Goal: Task Accomplishment & Management: Manage account settings

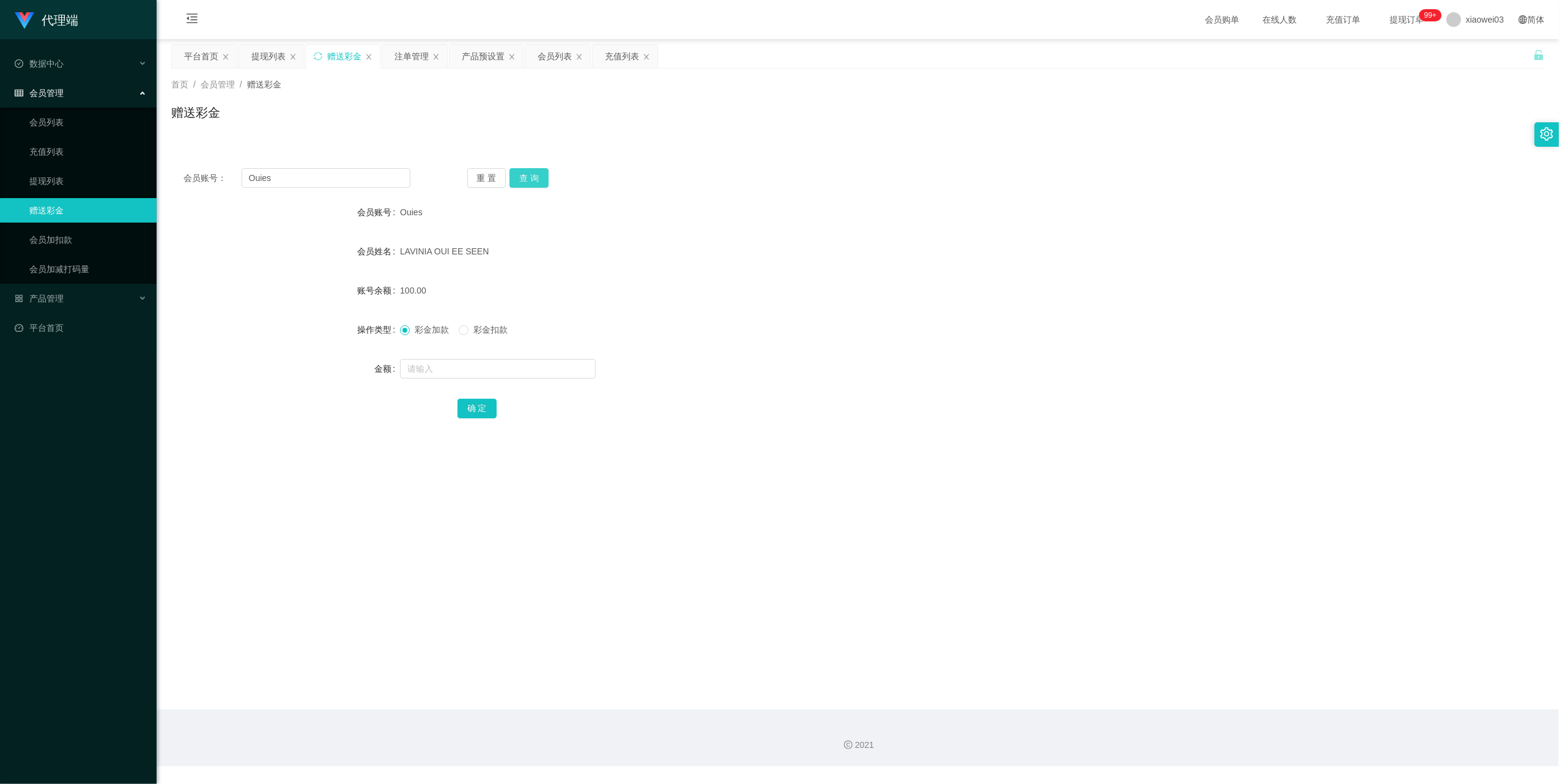
click at [509, 169] on button "查 询" at bounding box center [528, 177] width 39 height 20
click at [509, 381] on form "会员账号 Ouies 会员姓名 [PERSON_NAME] OUI EE SEEN 账号余额 70.00 操作类型 彩金加款 彩金扣款 金额 确 定" at bounding box center [857, 310] width 1373 height 220
click at [507, 377] on input "text" at bounding box center [497, 368] width 196 height 20
type input "30"
click at [484, 402] on button "确 定" at bounding box center [476, 408] width 39 height 20
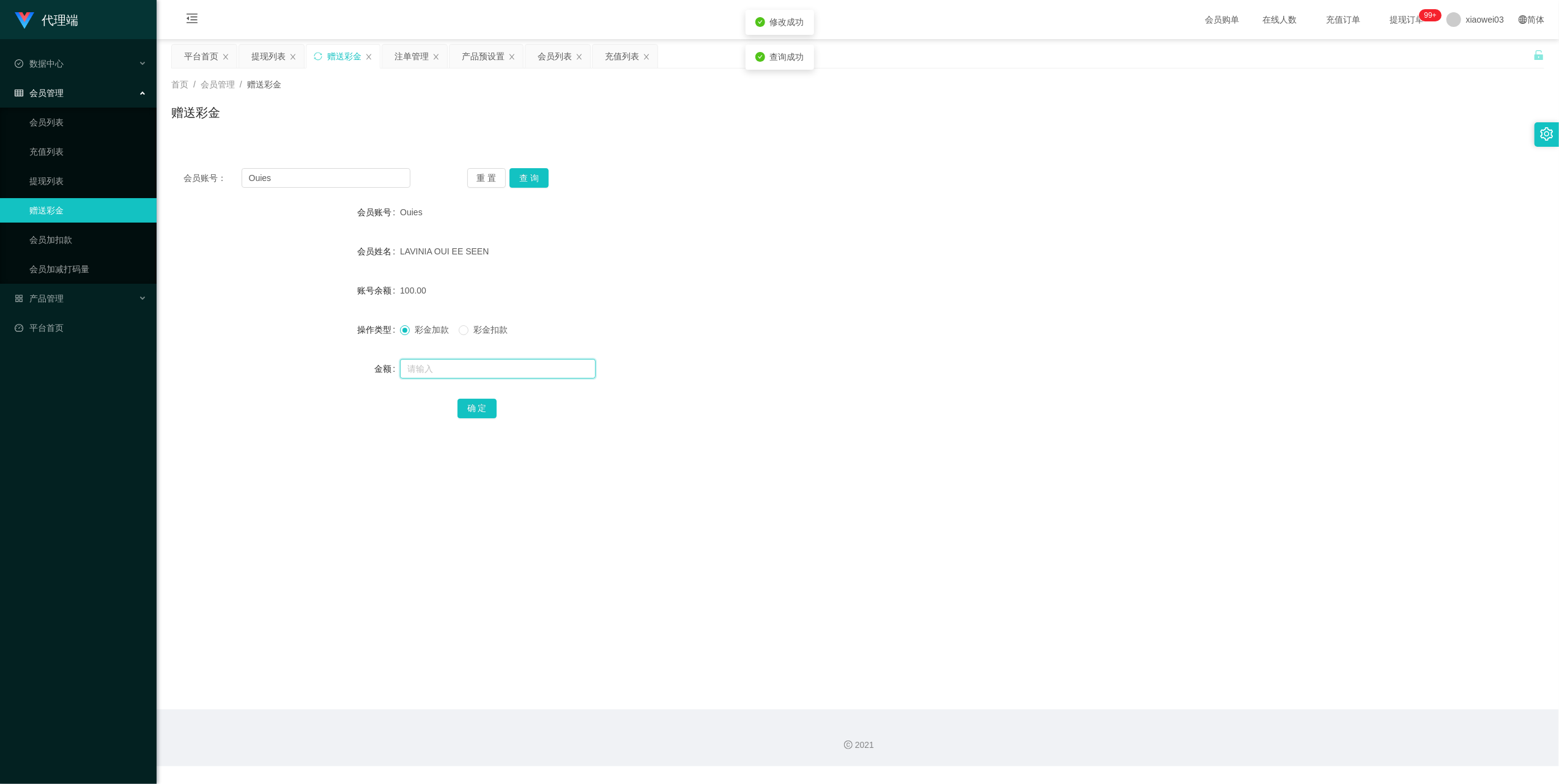
click at [480, 375] on input "text" at bounding box center [497, 368] width 196 height 20
type input "200"
click at [480, 399] on button "确 定" at bounding box center [476, 408] width 39 height 20
click at [272, 54] on div "提现列表" at bounding box center [269, 56] width 34 height 23
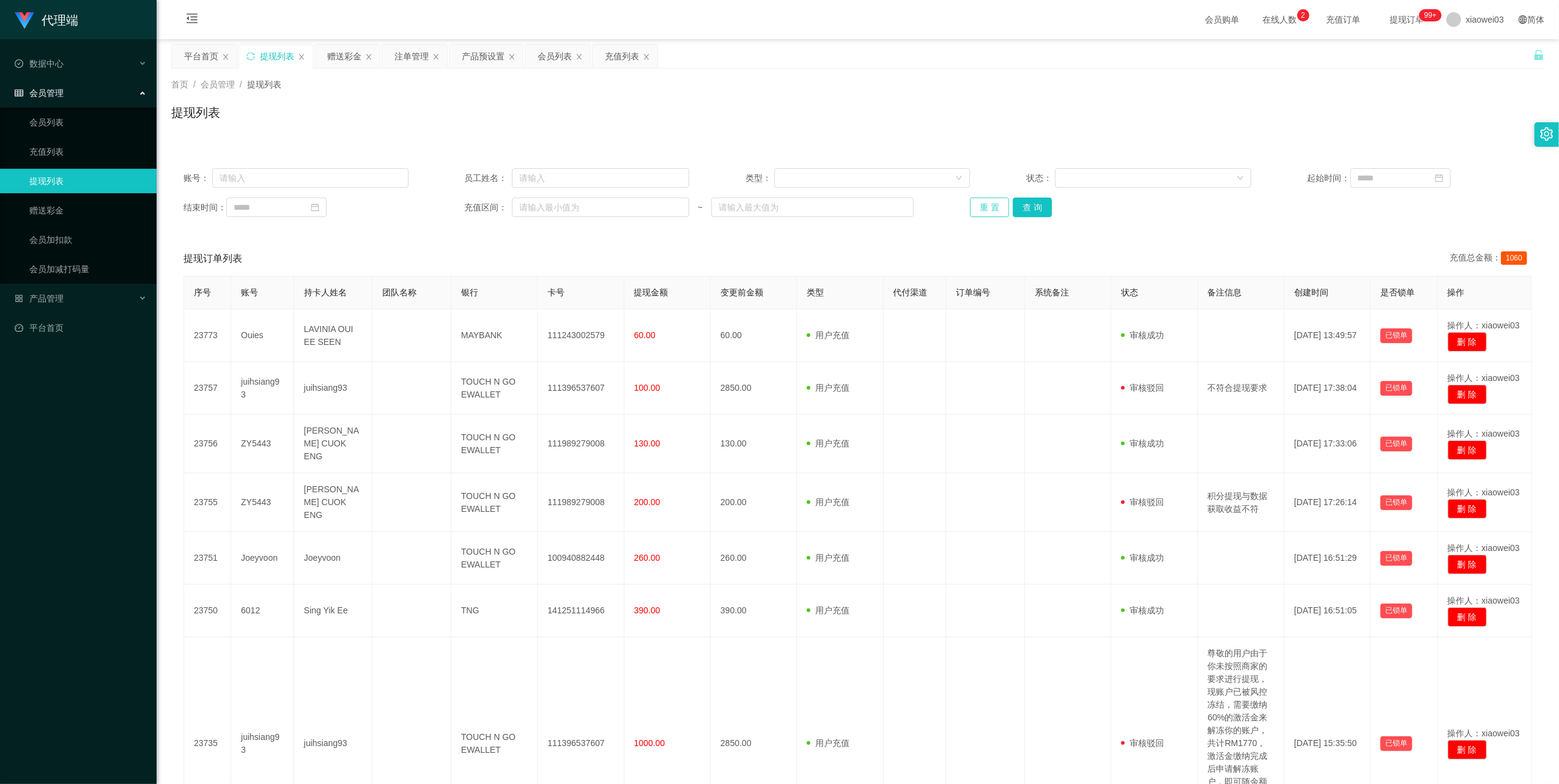
click at [974, 211] on button "重 置" at bounding box center [989, 207] width 39 height 20
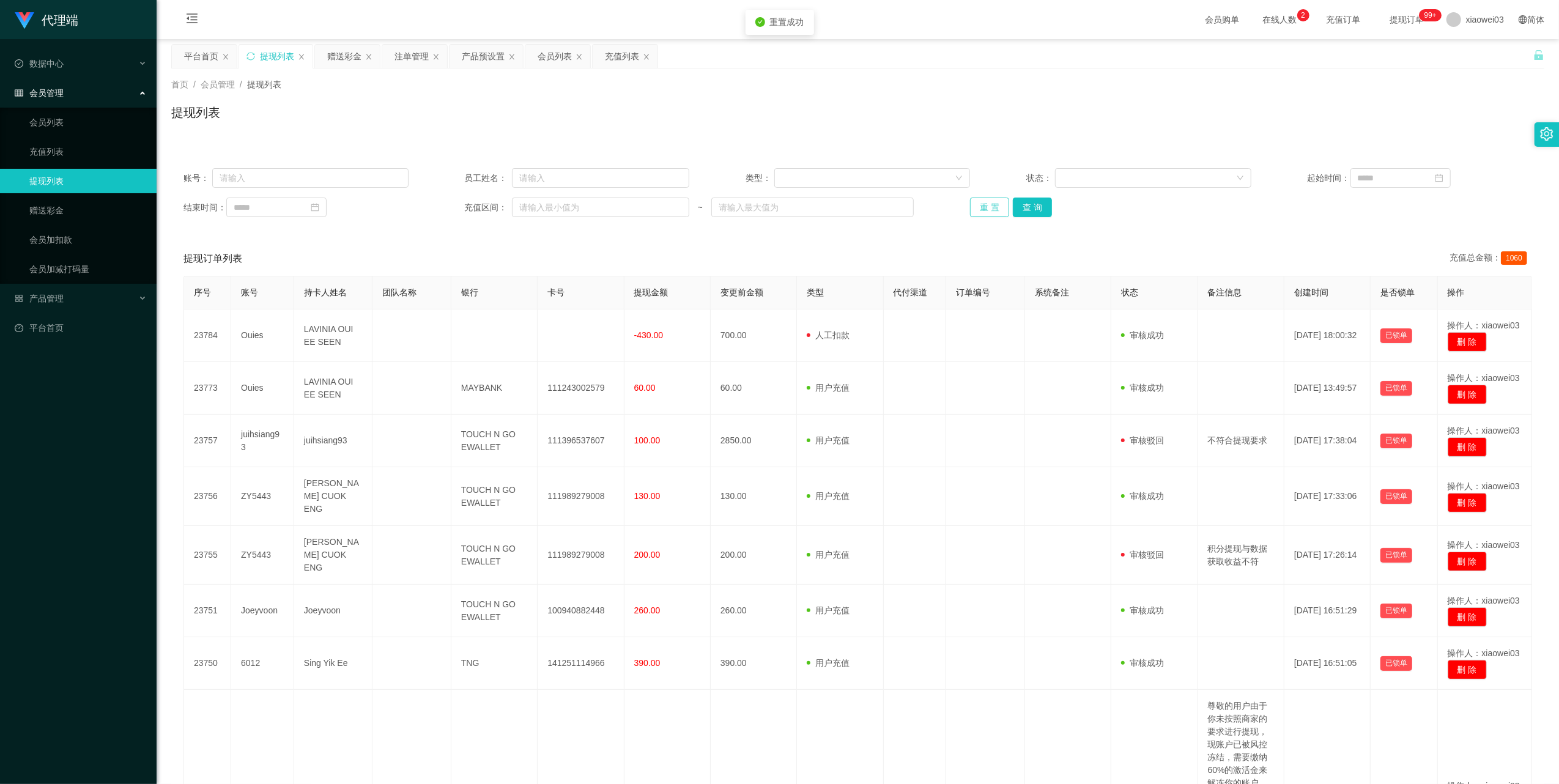
click at [974, 211] on button "重 置" at bounding box center [989, 207] width 39 height 20
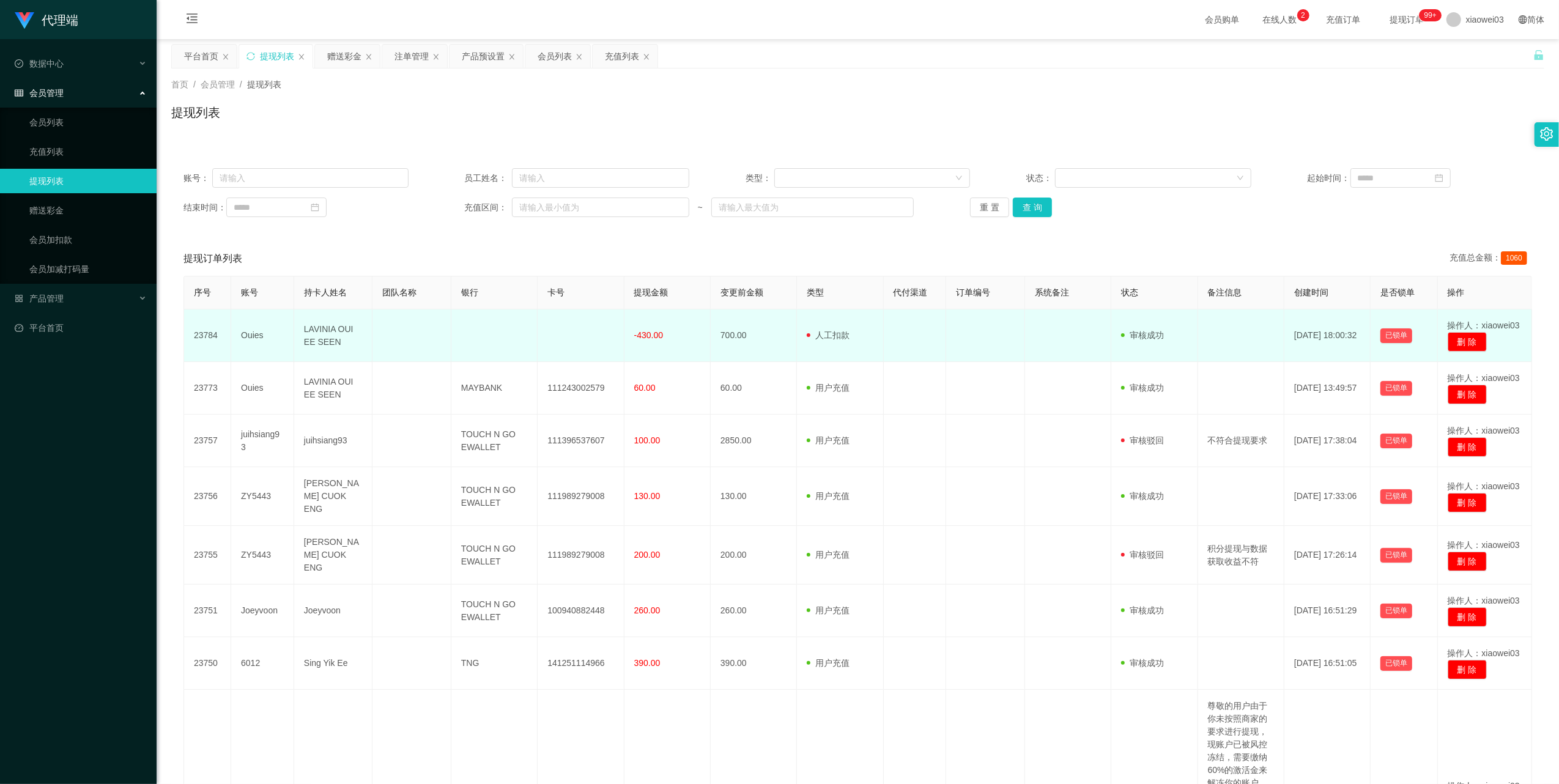
click at [649, 336] on span "-430.00" at bounding box center [648, 334] width 29 height 10
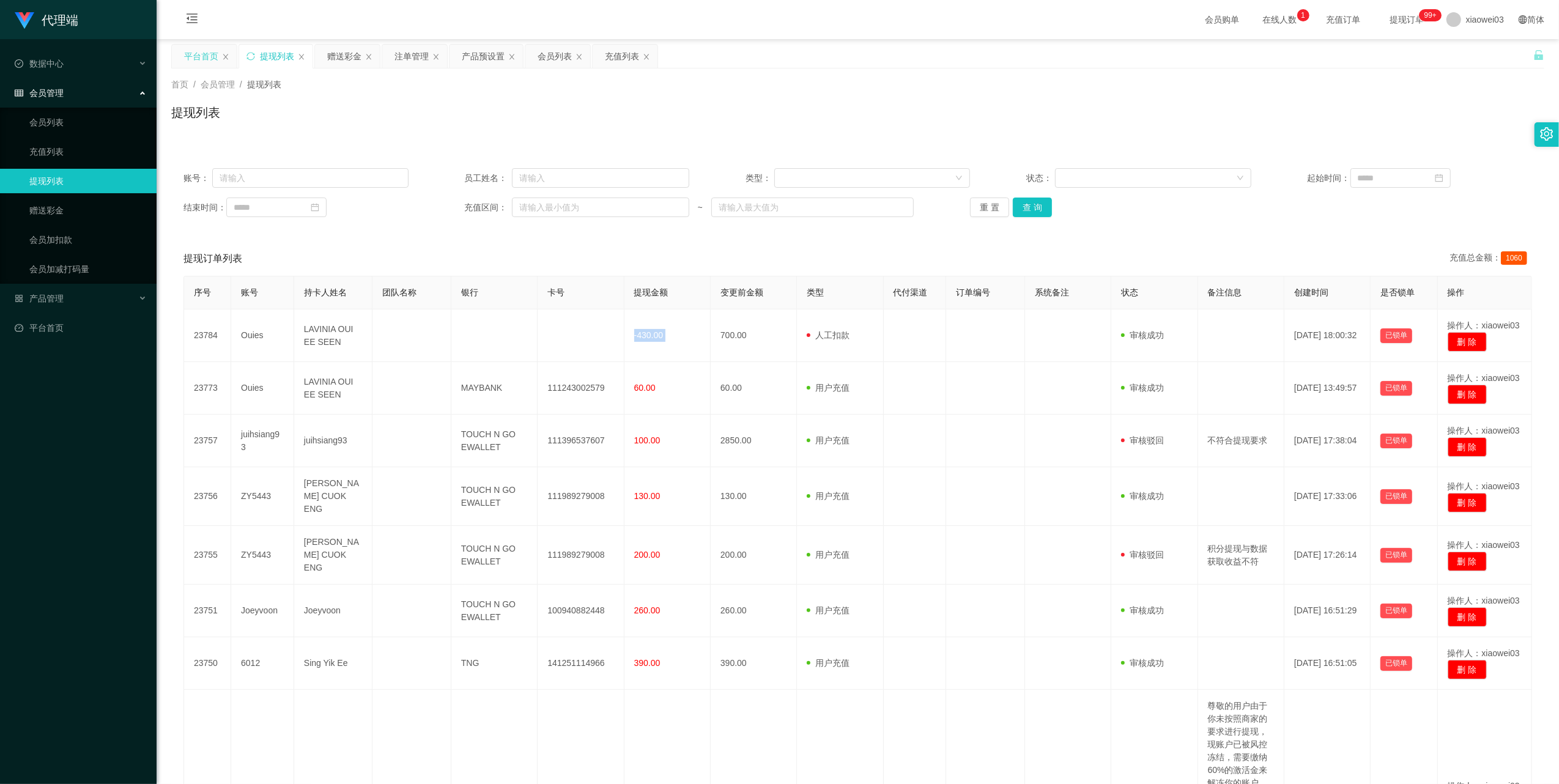
click at [199, 52] on div "平台首页" at bounding box center [201, 56] width 34 height 23
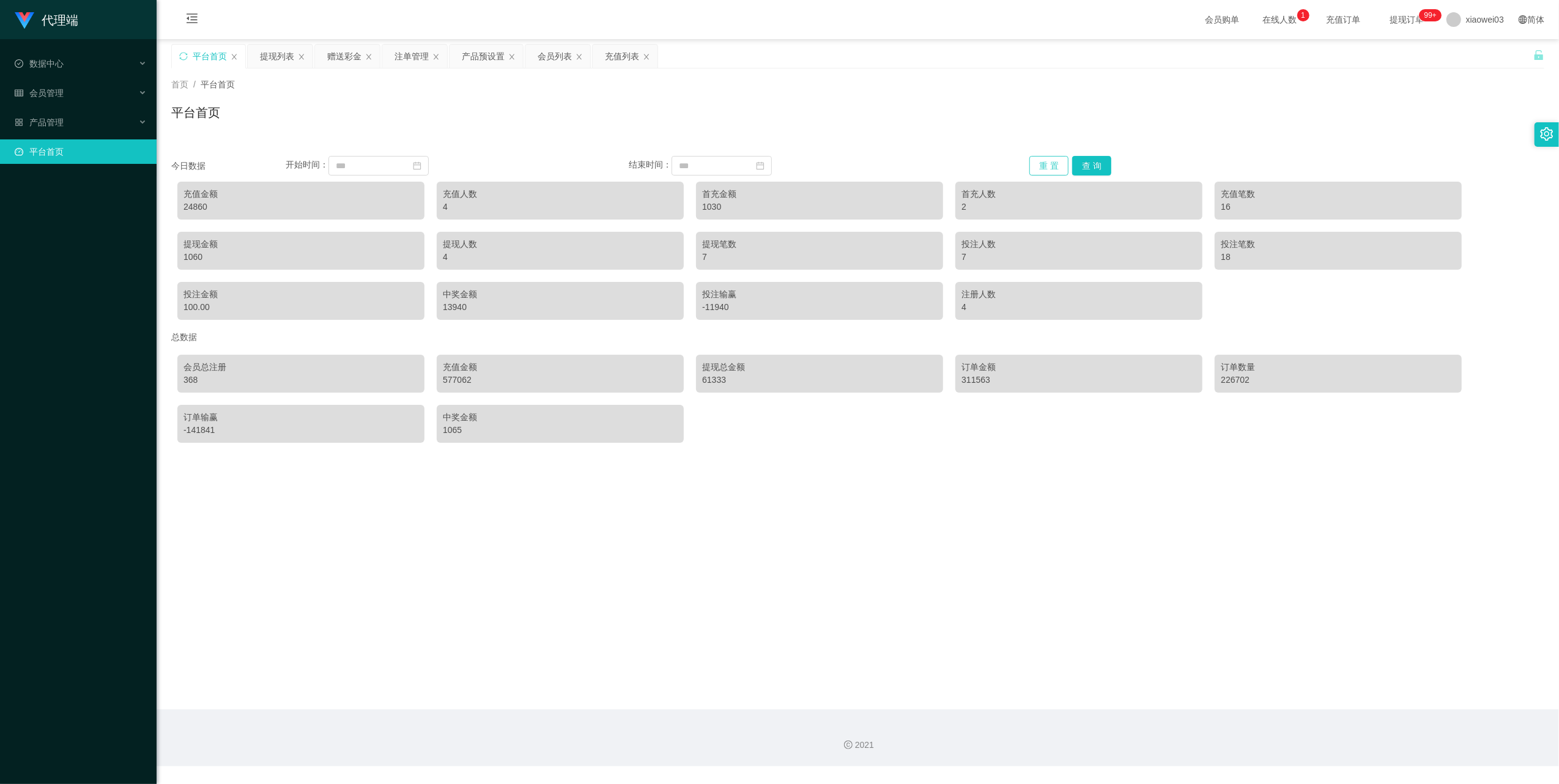
click at [1036, 157] on button "重 置" at bounding box center [1048, 166] width 39 height 20
click at [191, 208] on div "830" at bounding box center [301, 207] width 235 height 13
copy div "830"
click at [277, 57] on div "提现列表" at bounding box center [277, 56] width 34 height 23
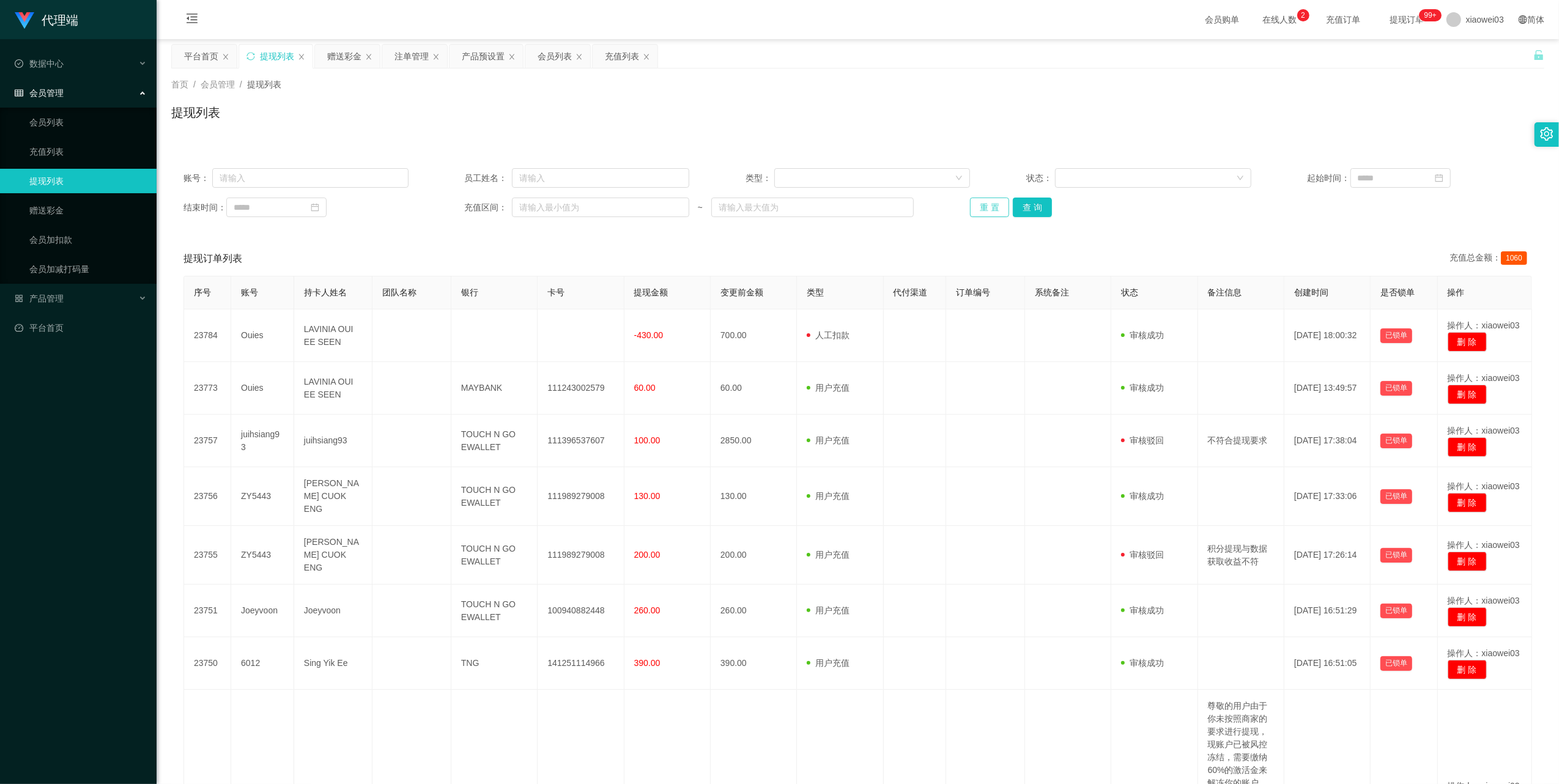
click at [994, 204] on button "重 置" at bounding box center [989, 207] width 39 height 20
click at [974, 210] on button "重 置" at bounding box center [989, 207] width 39 height 20
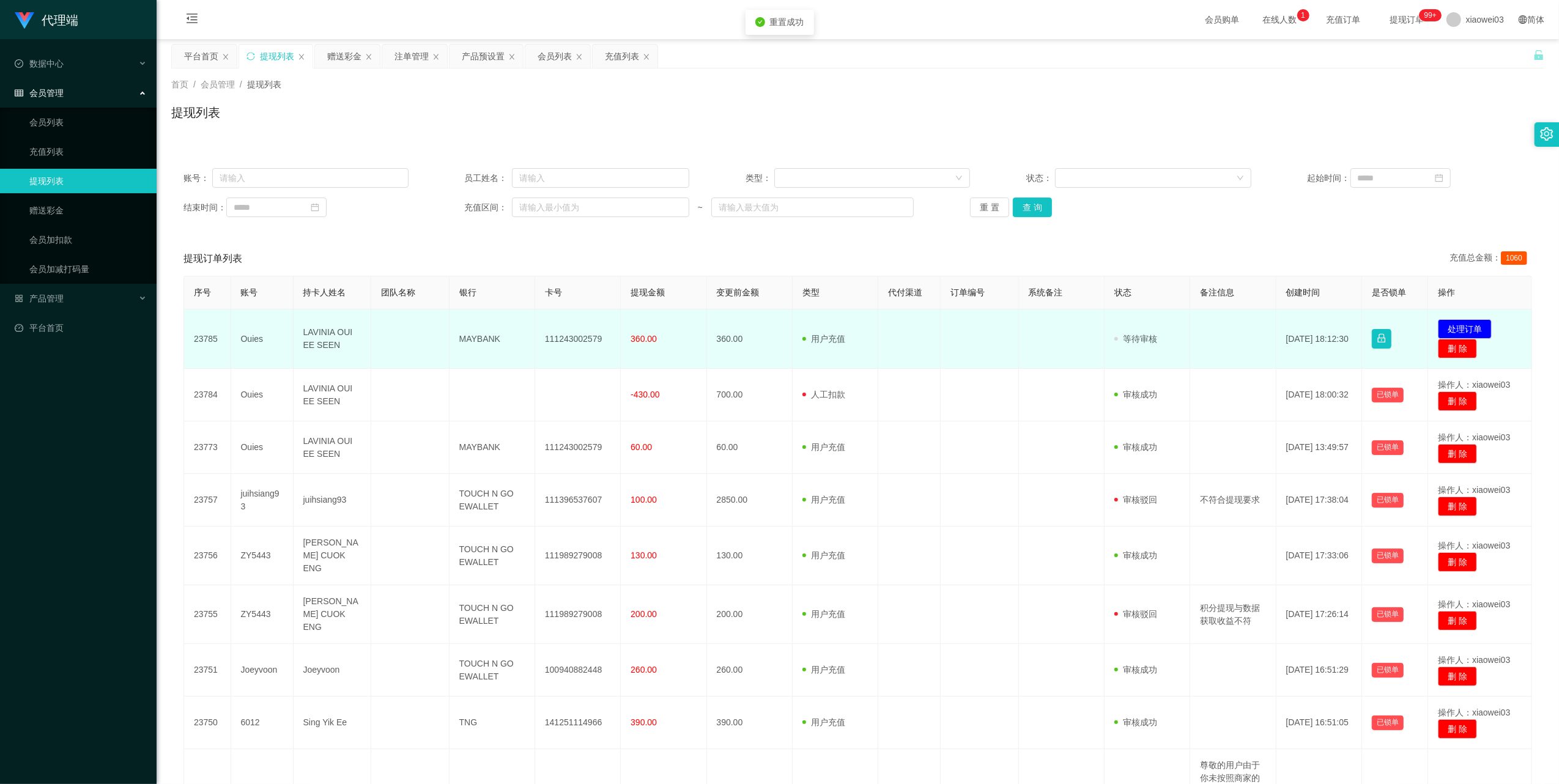
click at [580, 336] on td "111243002579" at bounding box center [577, 339] width 86 height 59
copy td "111243002579"
click at [471, 337] on td "MAYBANK" at bounding box center [492, 339] width 86 height 59
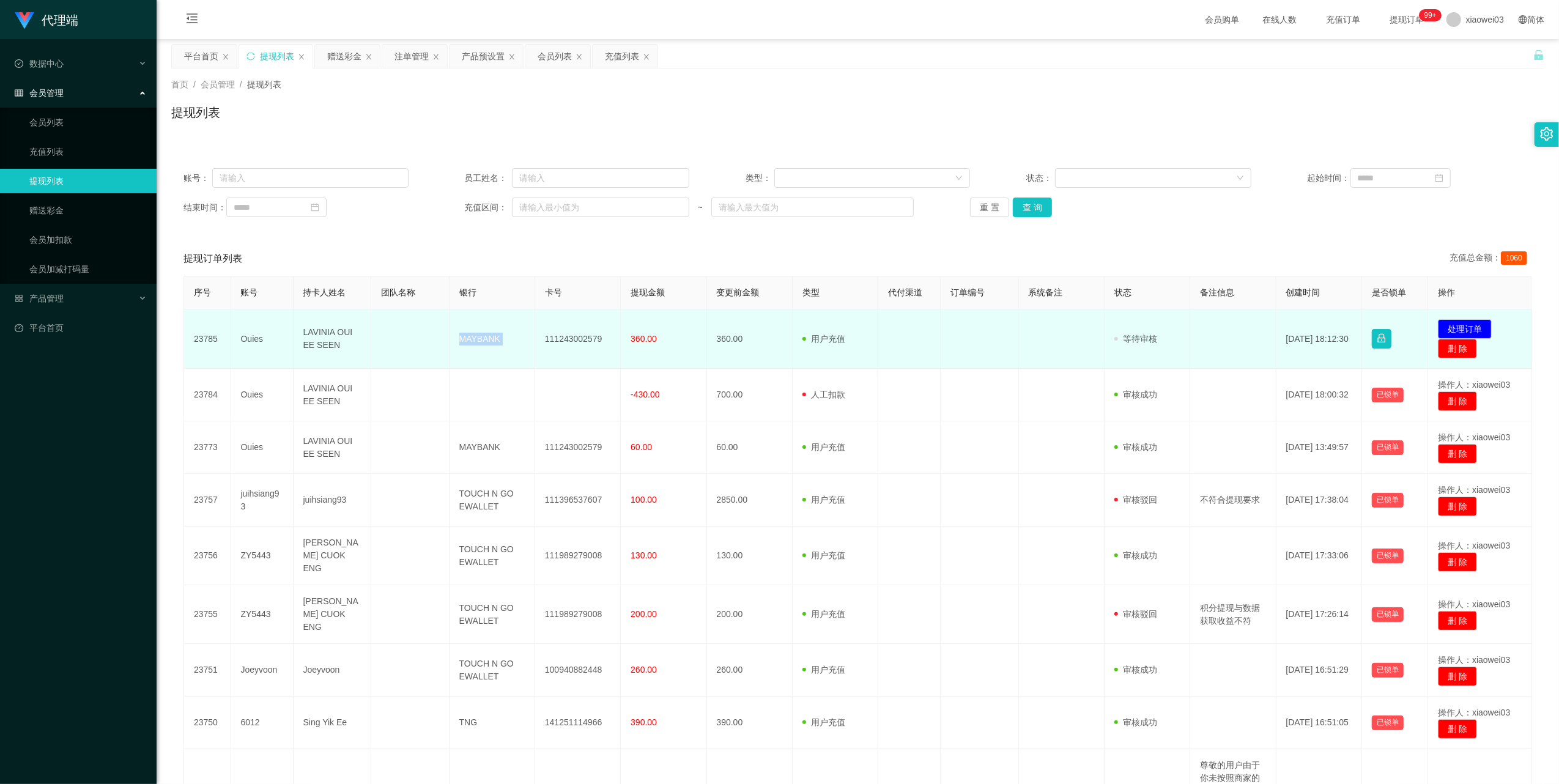
click at [471, 337] on td "MAYBANK" at bounding box center [492, 339] width 86 height 59
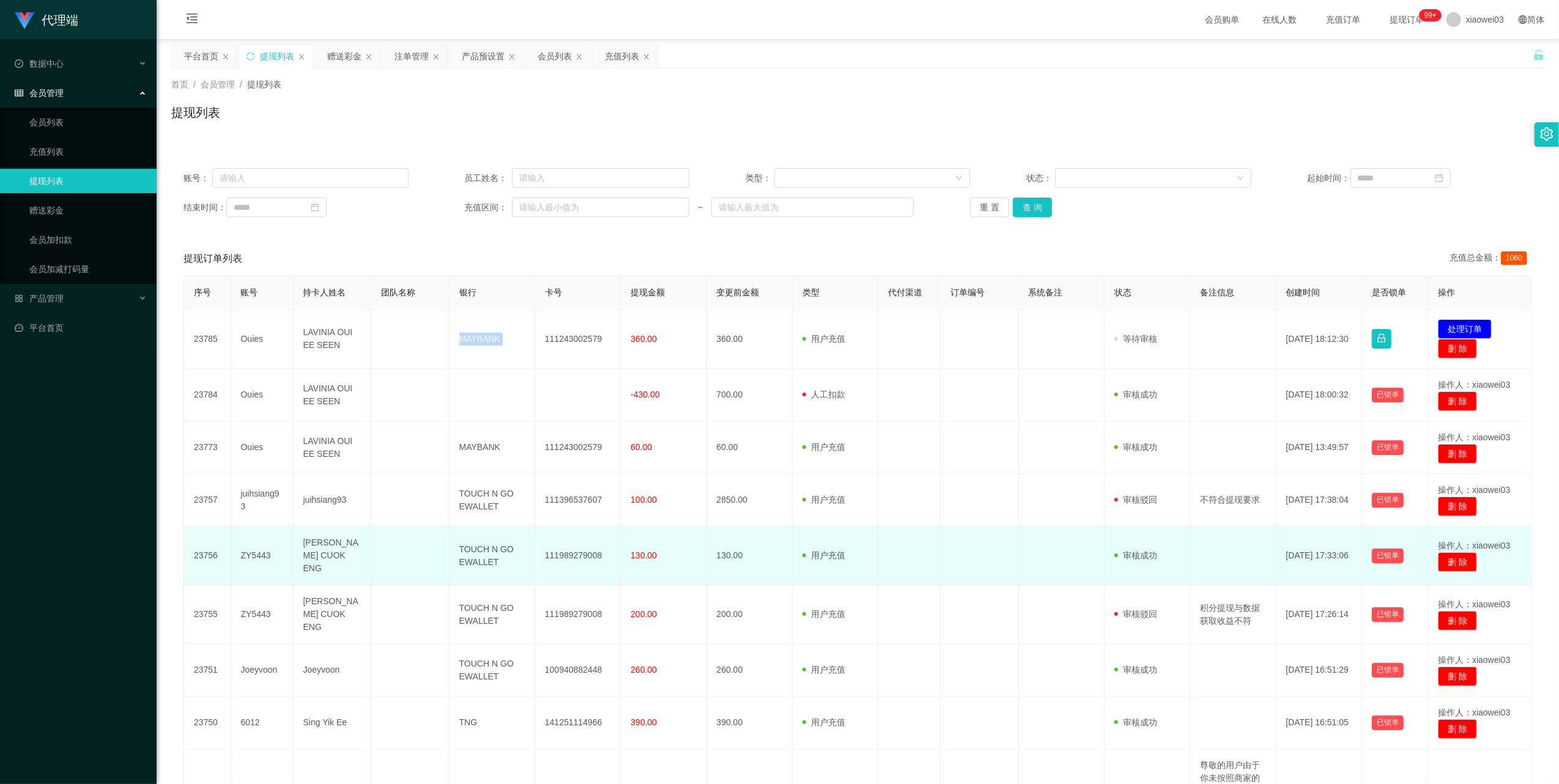
copy td "MAYBANK"
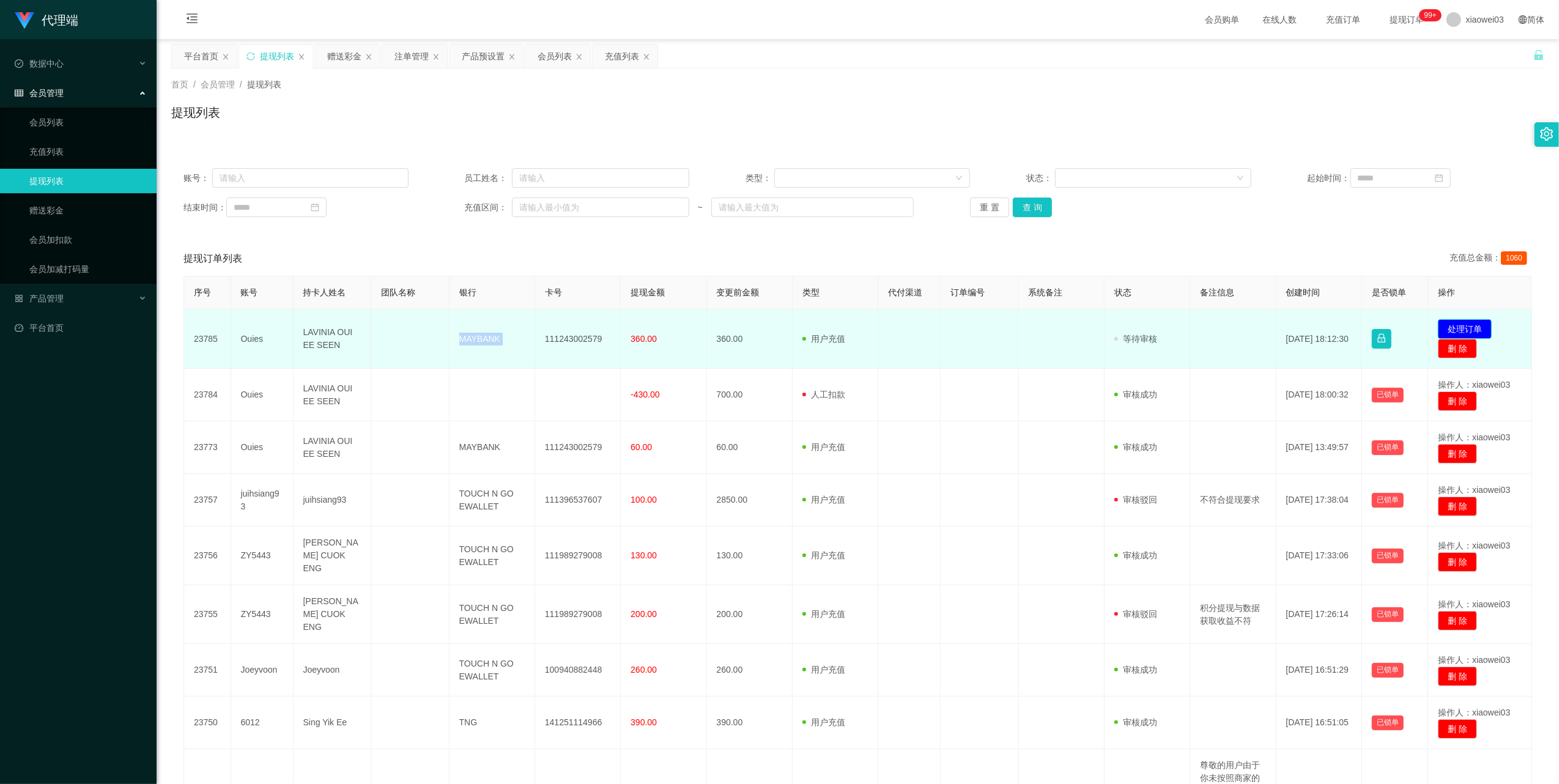
click at [1463, 319] on button "处理订单" at bounding box center [1464, 329] width 54 height 20
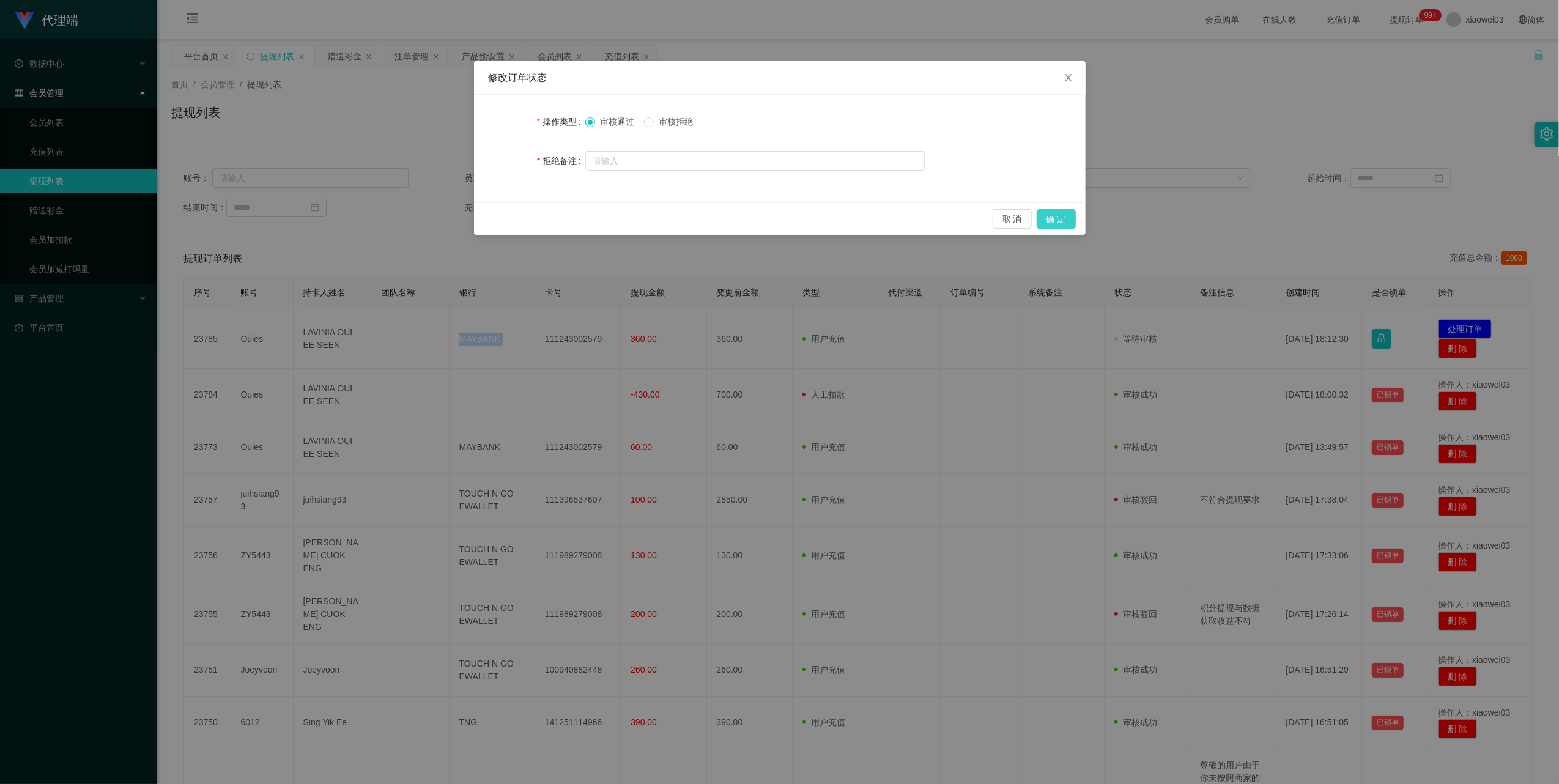
click at [1062, 219] on button "确 定" at bounding box center [1056, 219] width 39 height 20
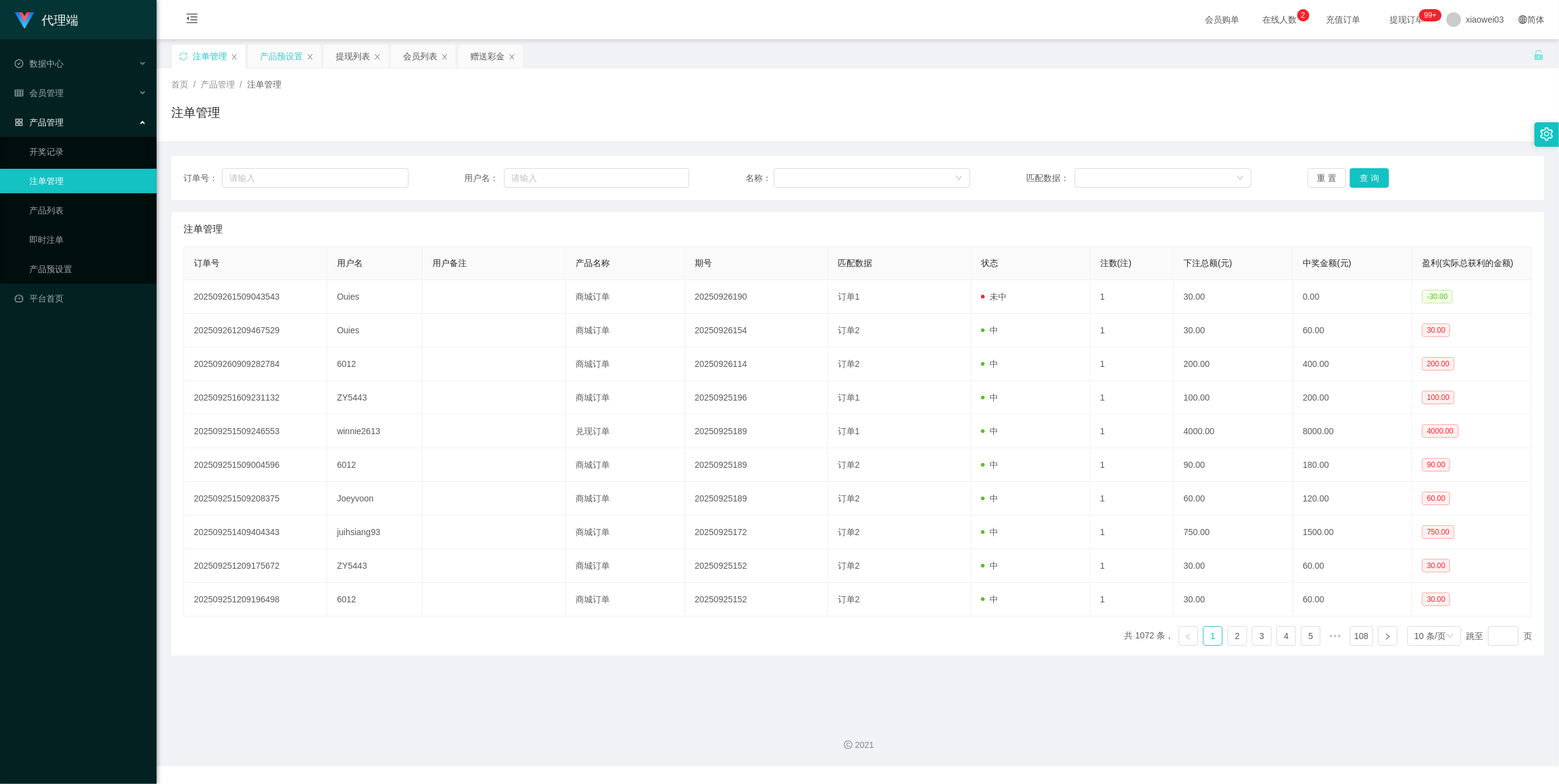
click at [268, 55] on div "产品预设置" at bounding box center [281, 56] width 43 height 23
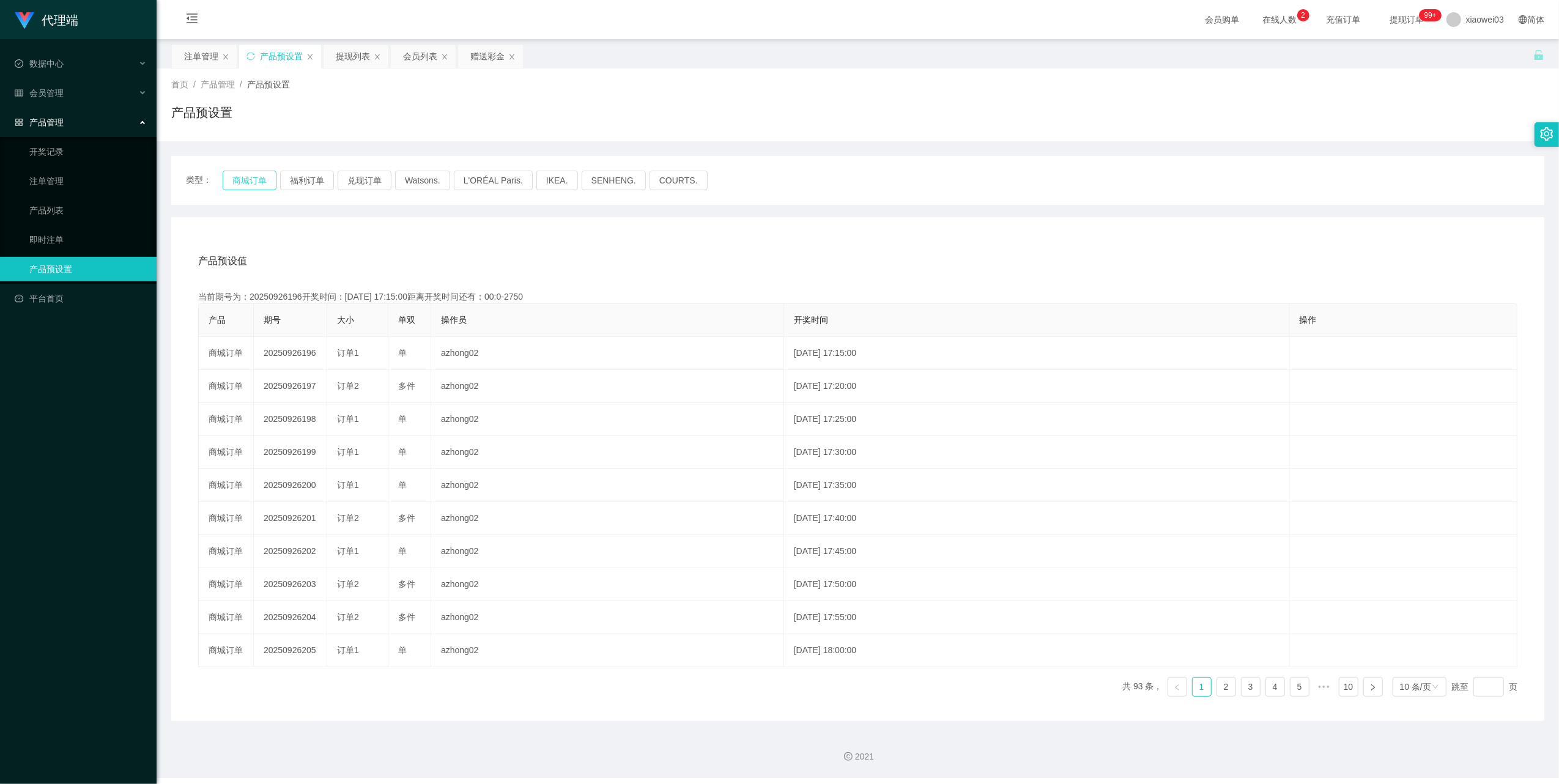
click at [245, 175] on button "商城订单" at bounding box center [249, 180] width 54 height 20
click at [252, 62] on div "产品预设置" at bounding box center [280, 56] width 82 height 23
click at [250, 52] on icon "图标: sync" at bounding box center [251, 56] width 9 height 9
click at [240, 181] on button "商城订单" at bounding box center [249, 180] width 54 height 20
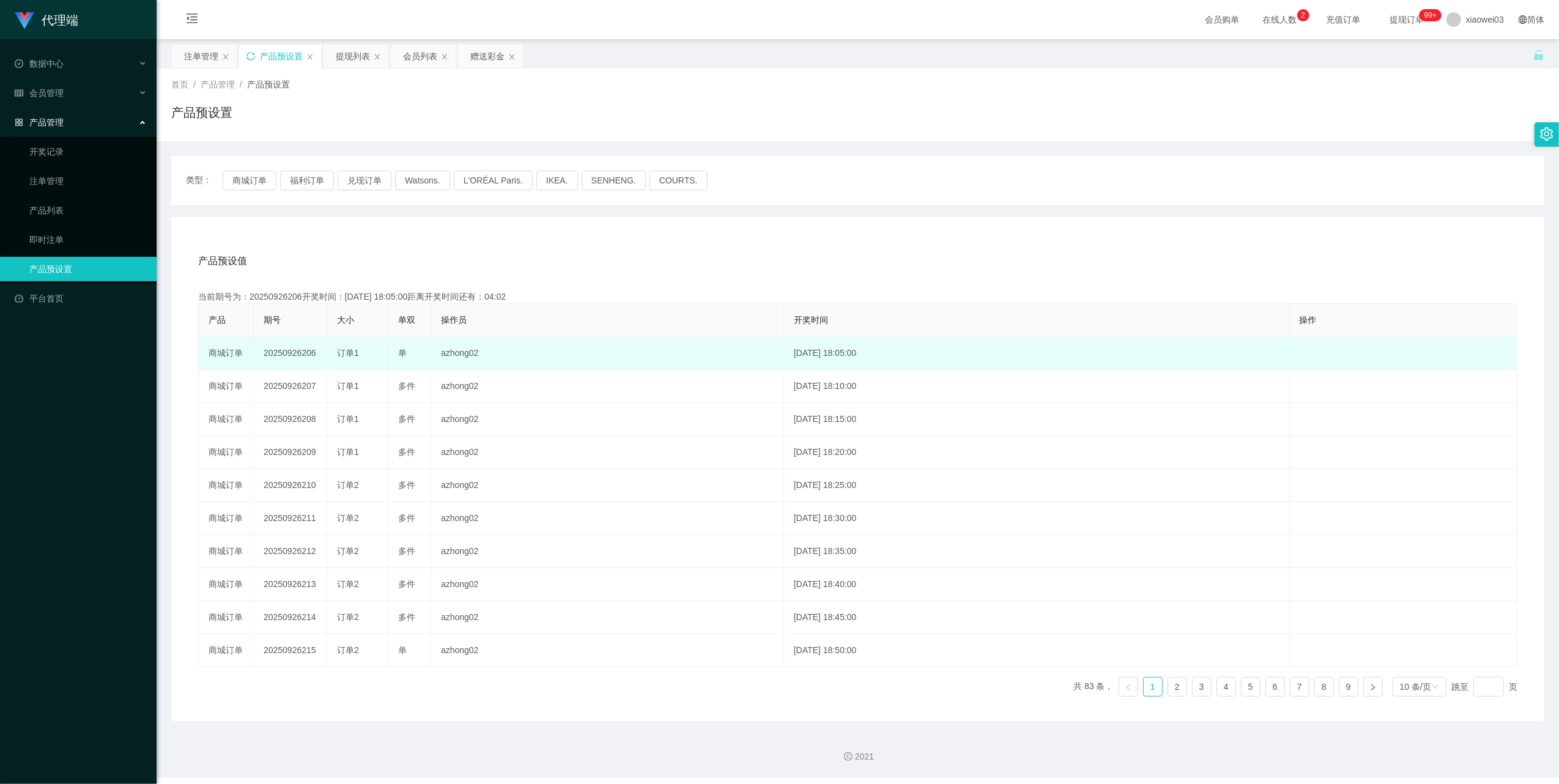
click at [299, 352] on td "20250926206" at bounding box center [291, 353] width 73 height 33
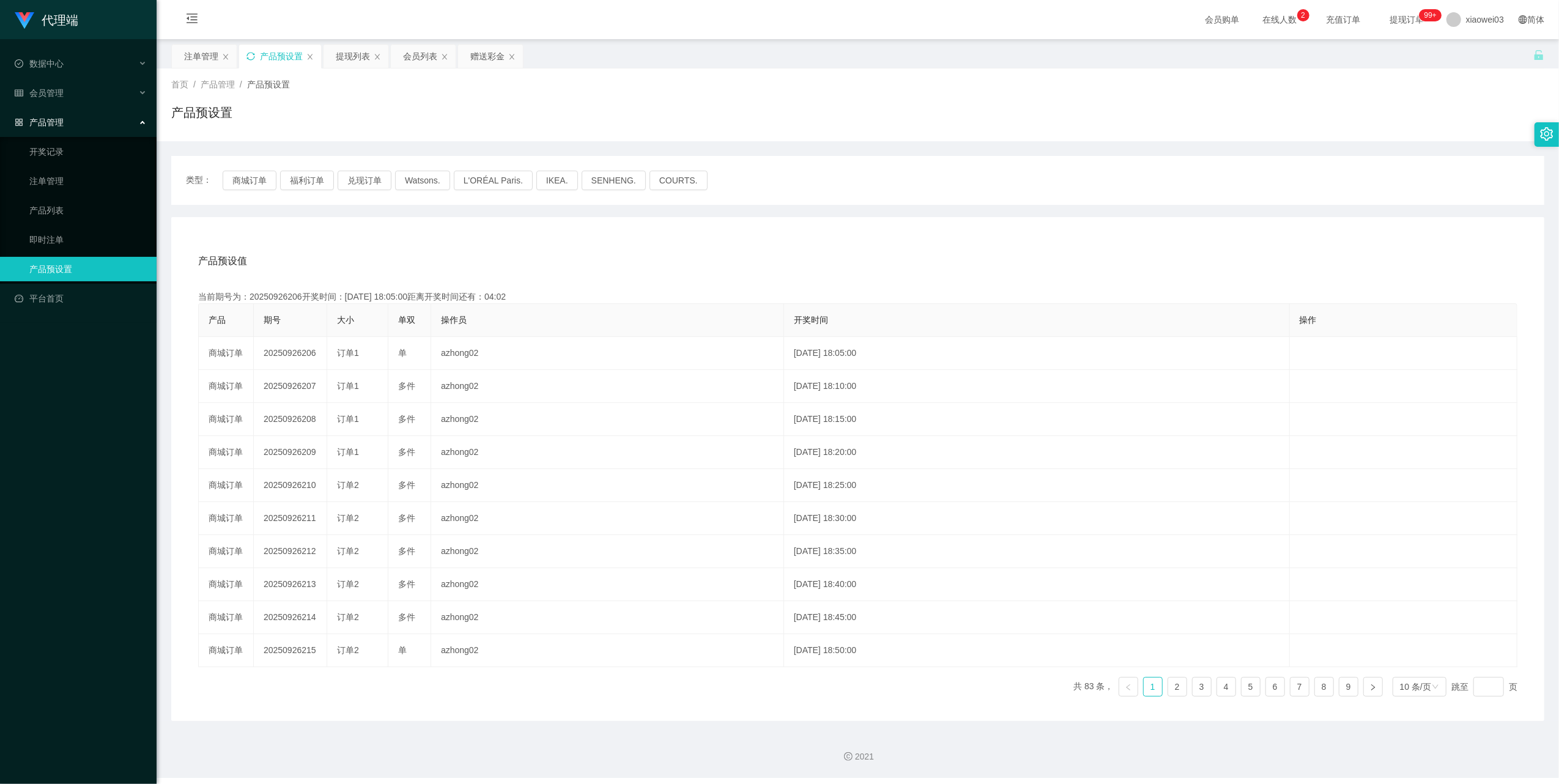
copy td "20250926206"
click at [207, 57] on div "注单管理" at bounding box center [201, 56] width 34 height 23
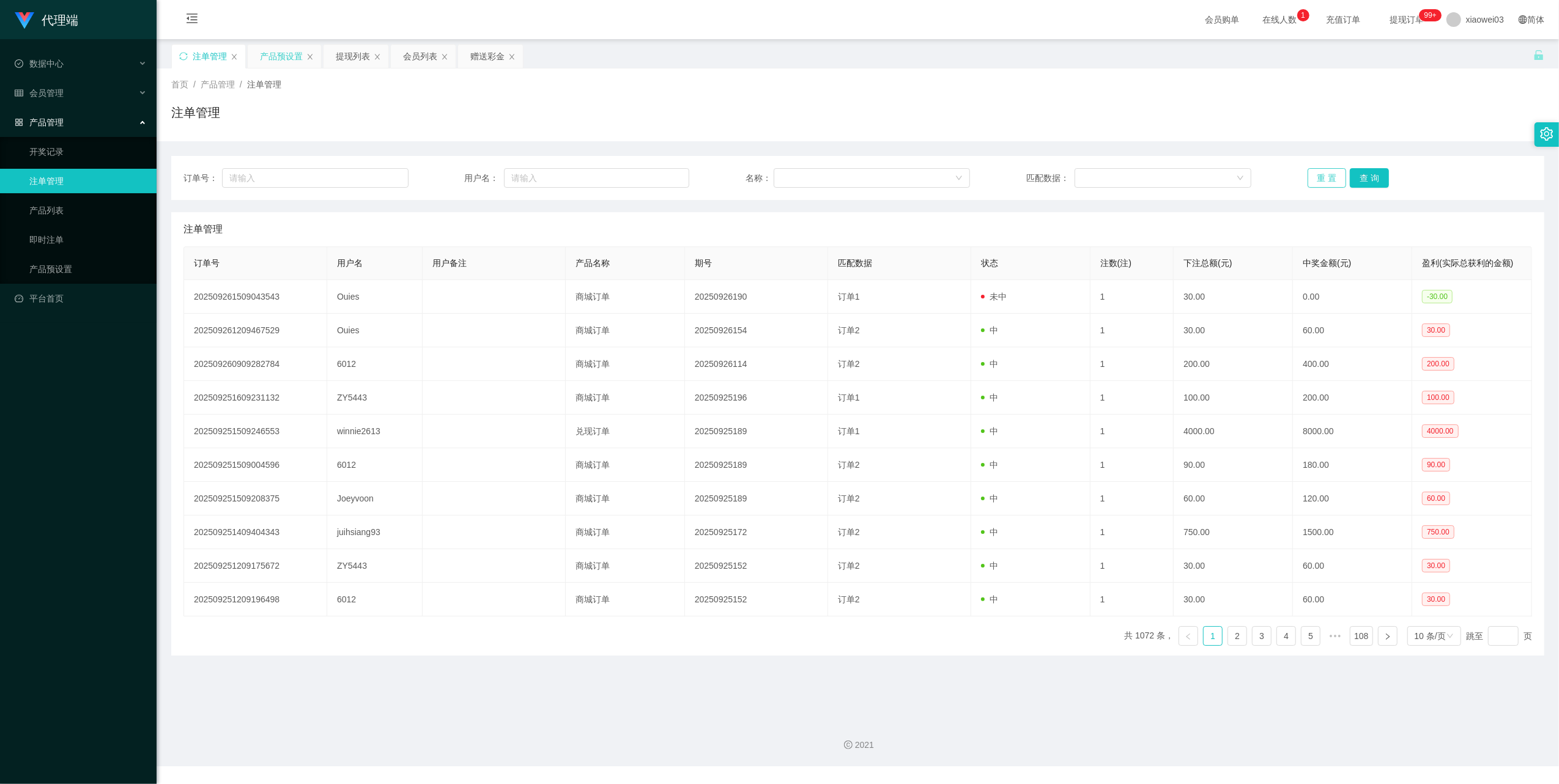
click at [1312, 177] on button "重 置" at bounding box center [1326, 177] width 39 height 20
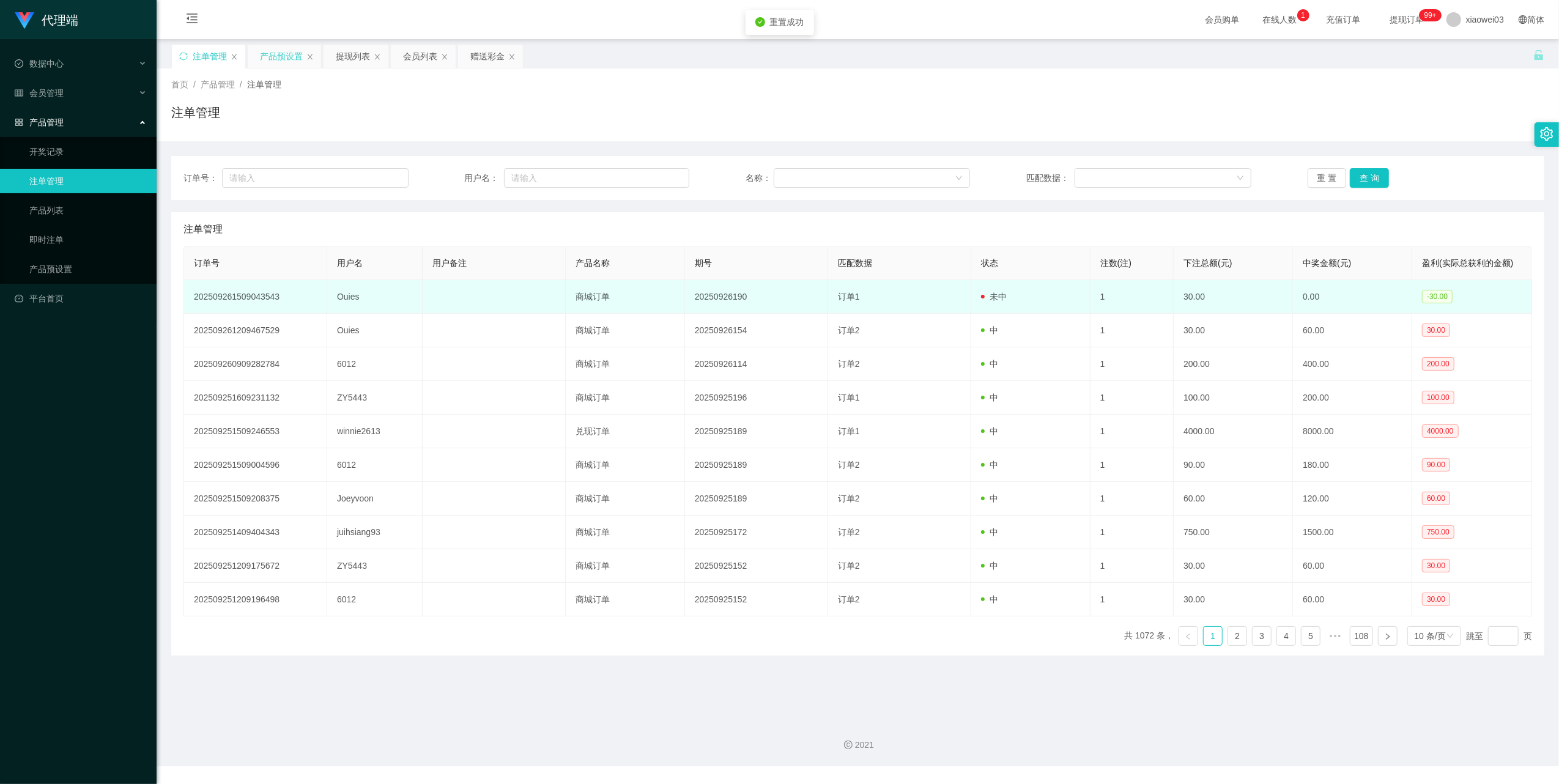
click at [355, 295] on td "Ouies" at bounding box center [375, 297] width 95 height 34
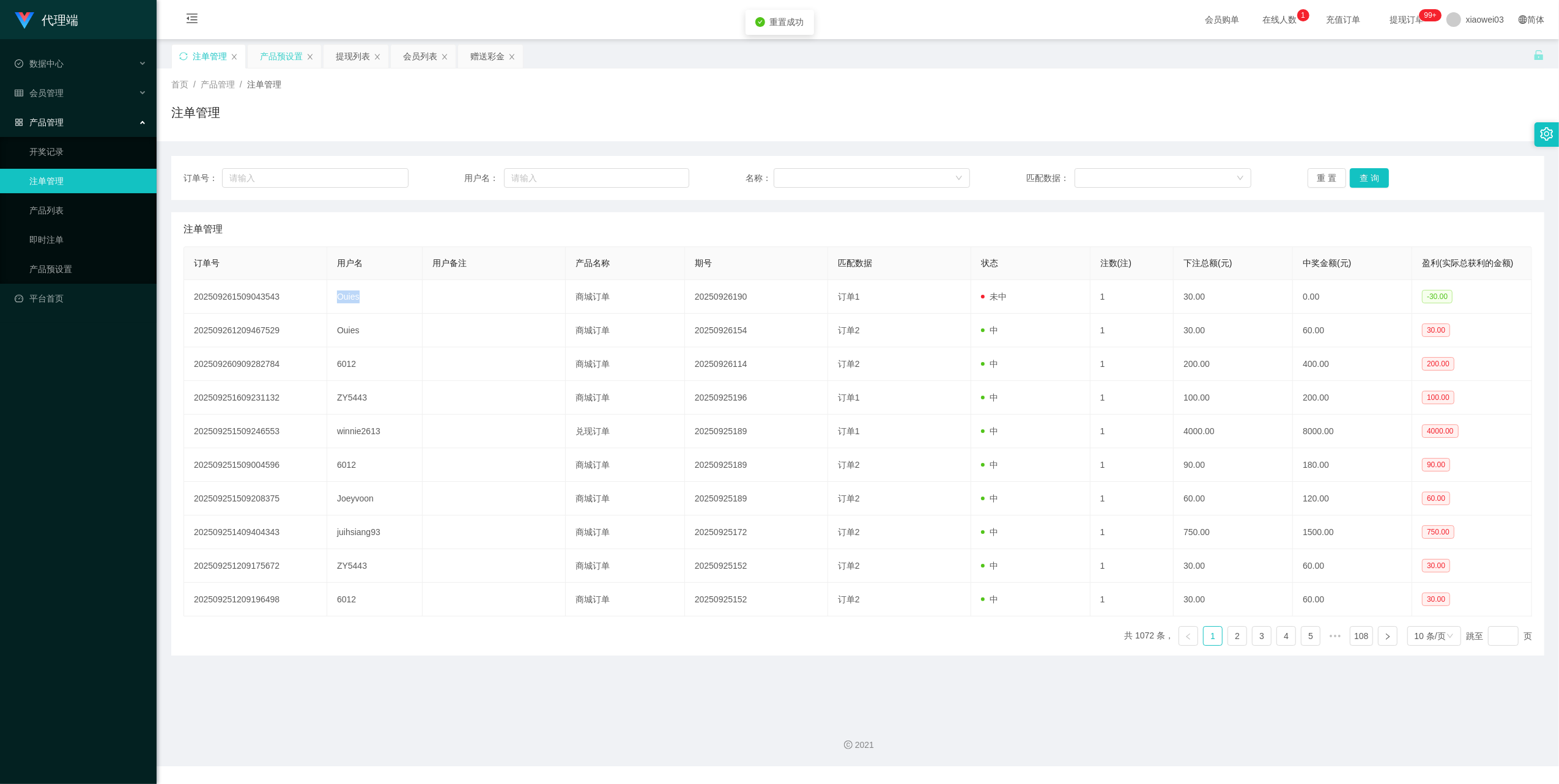
copy td "Ouies"
click at [348, 53] on div "提现列表" at bounding box center [353, 56] width 34 height 23
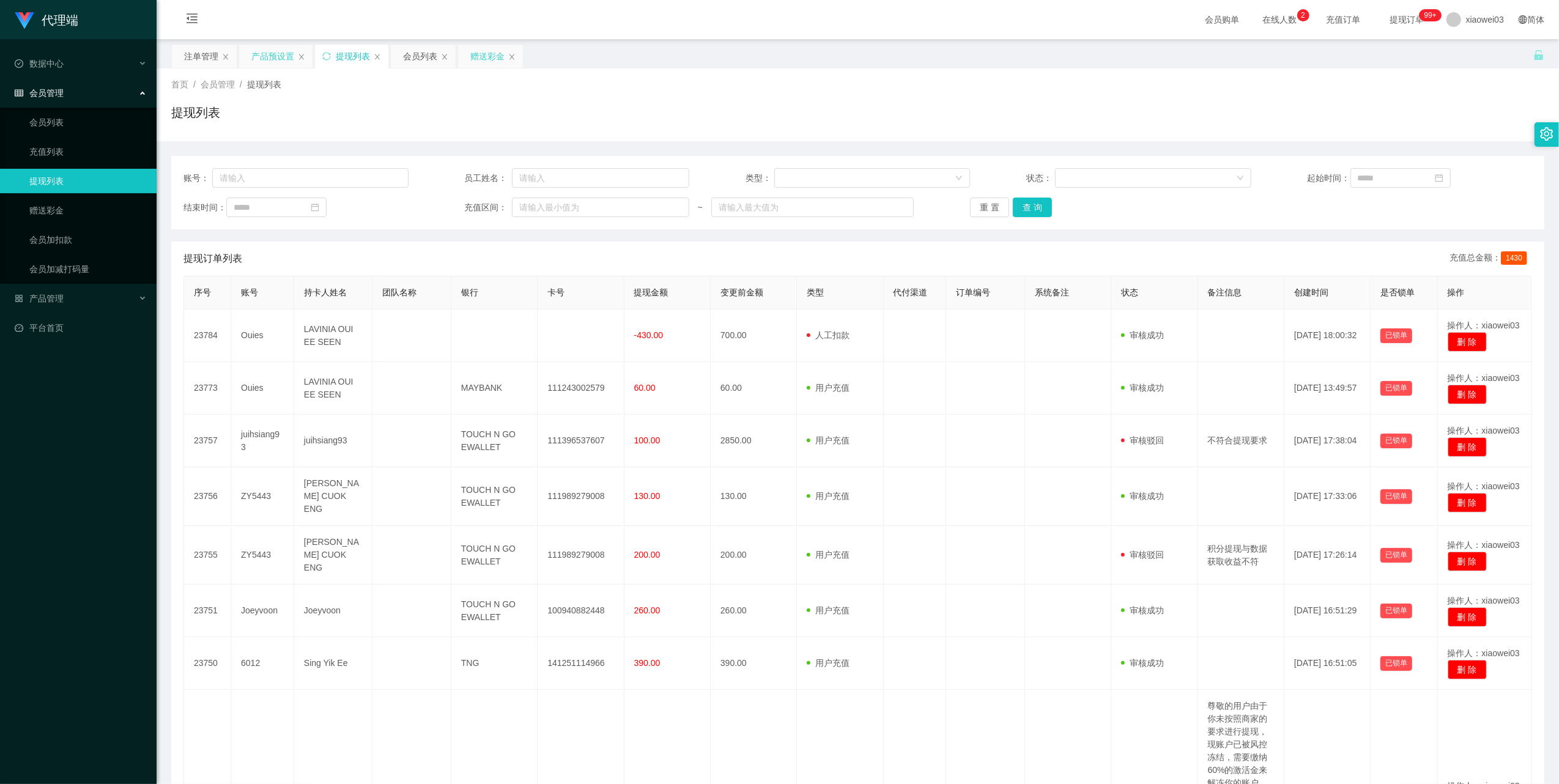
click at [475, 62] on div "赠送彩金" at bounding box center [487, 56] width 34 height 23
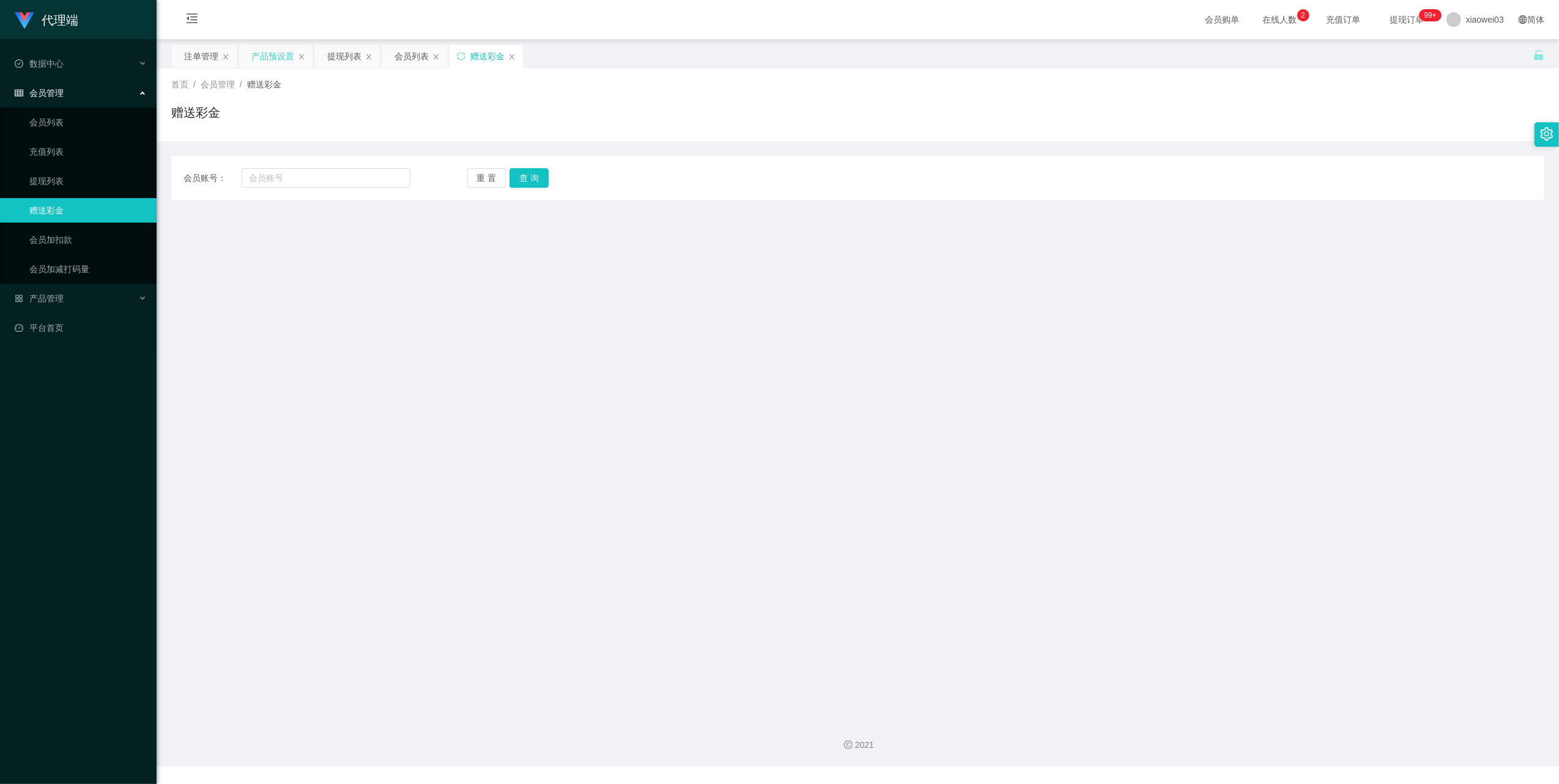
click at [362, 166] on div "会员账号： 重 置 查 询 会员账号 会员姓名 账号余额 操作类型 彩金加款 彩金扣款 金额 确 定" at bounding box center [857, 178] width 1373 height 44
drag, startPoint x: 365, startPoint y: 179, endPoint x: 396, endPoint y: 192, distance: 33.6
click at [365, 179] on input "text" at bounding box center [326, 177] width 169 height 20
paste input "Ouies"
type input "Ouies"
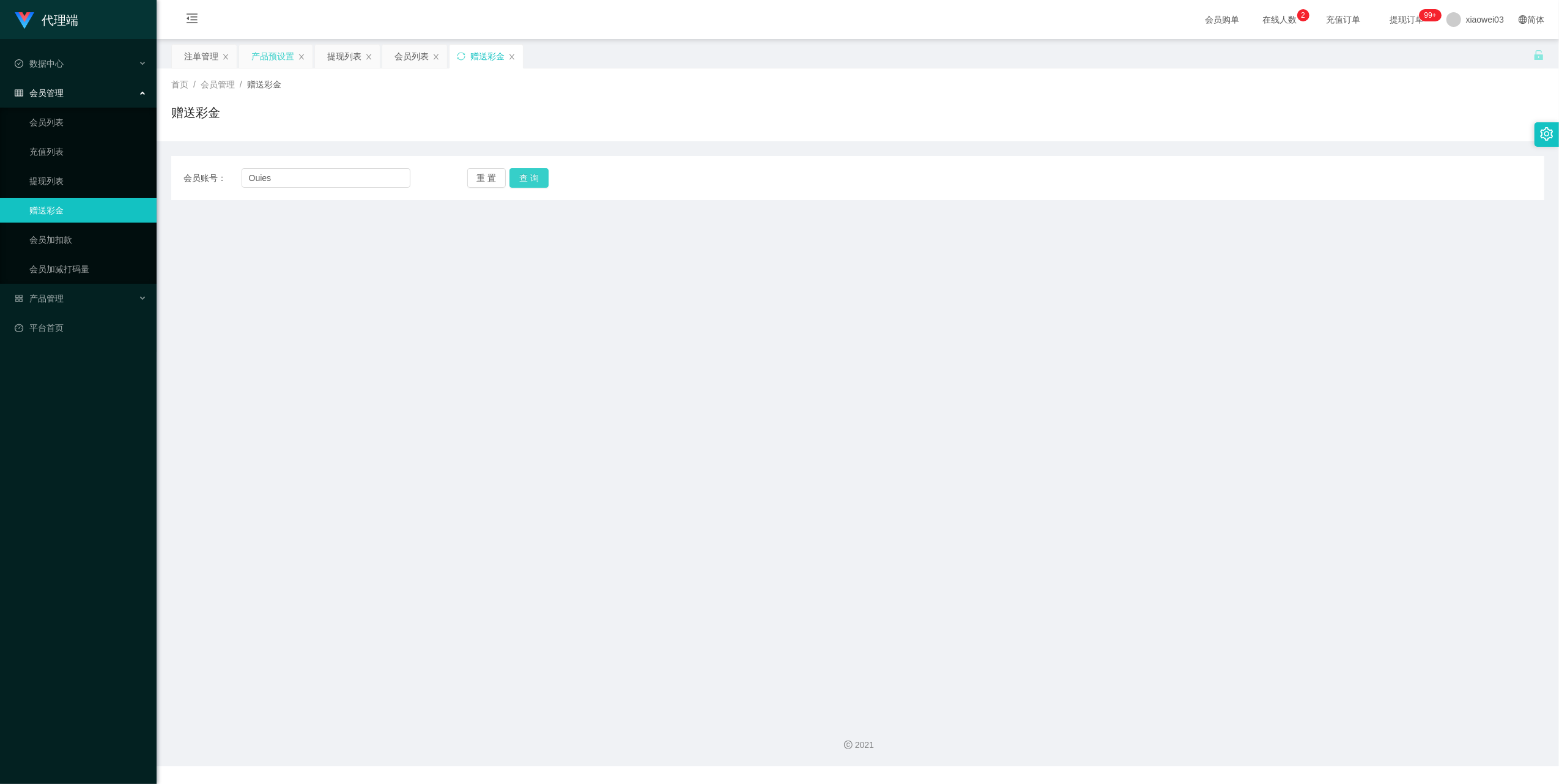
click at [528, 176] on button "查 询" at bounding box center [528, 177] width 39 height 20
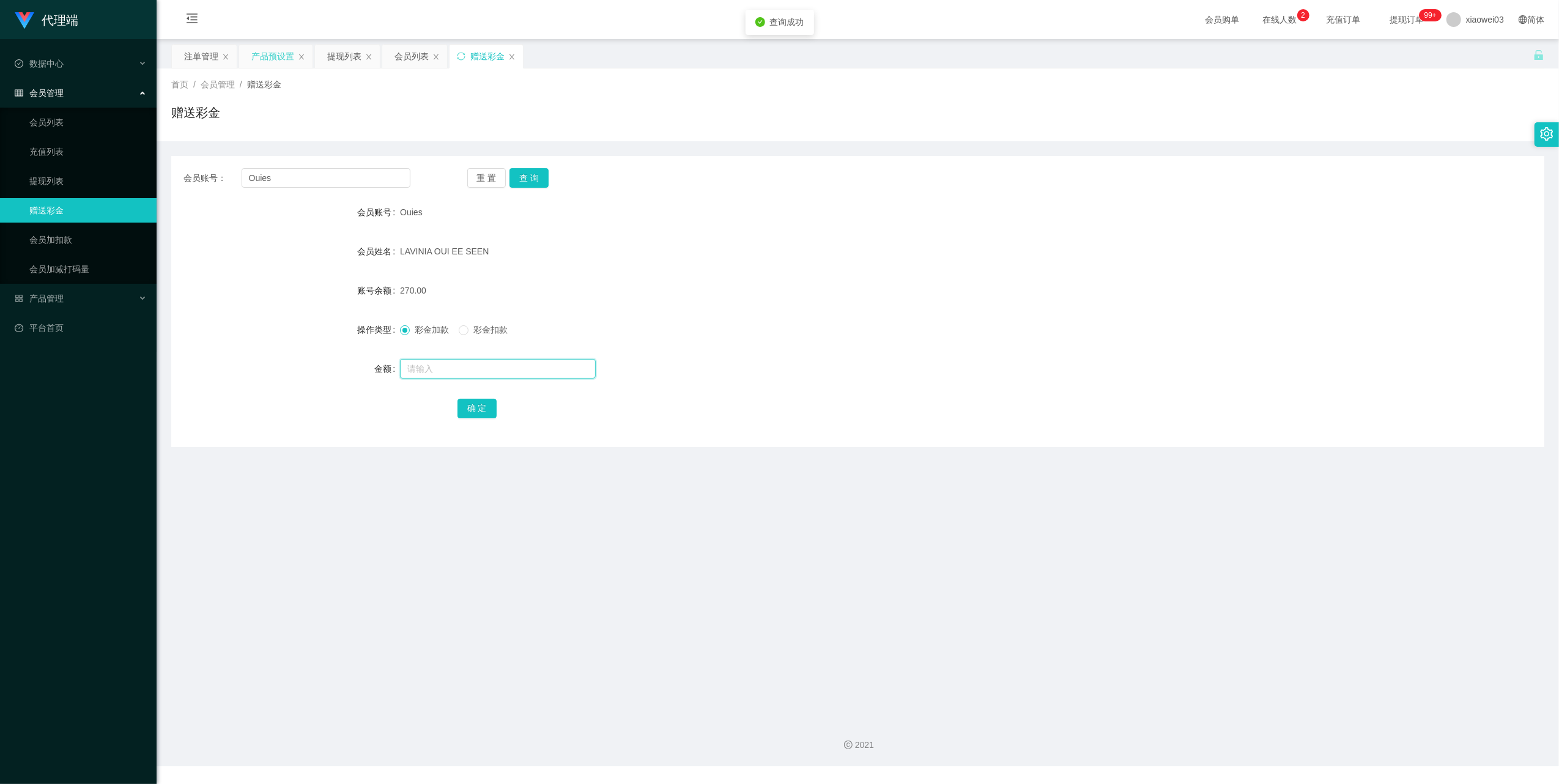
click at [486, 370] on input "text" at bounding box center [497, 368] width 196 height 20
type input "30"
click at [478, 400] on button "确 定" at bounding box center [476, 408] width 39 height 20
click at [409, 56] on div "会员列表" at bounding box center [412, 56] width 34 height 23
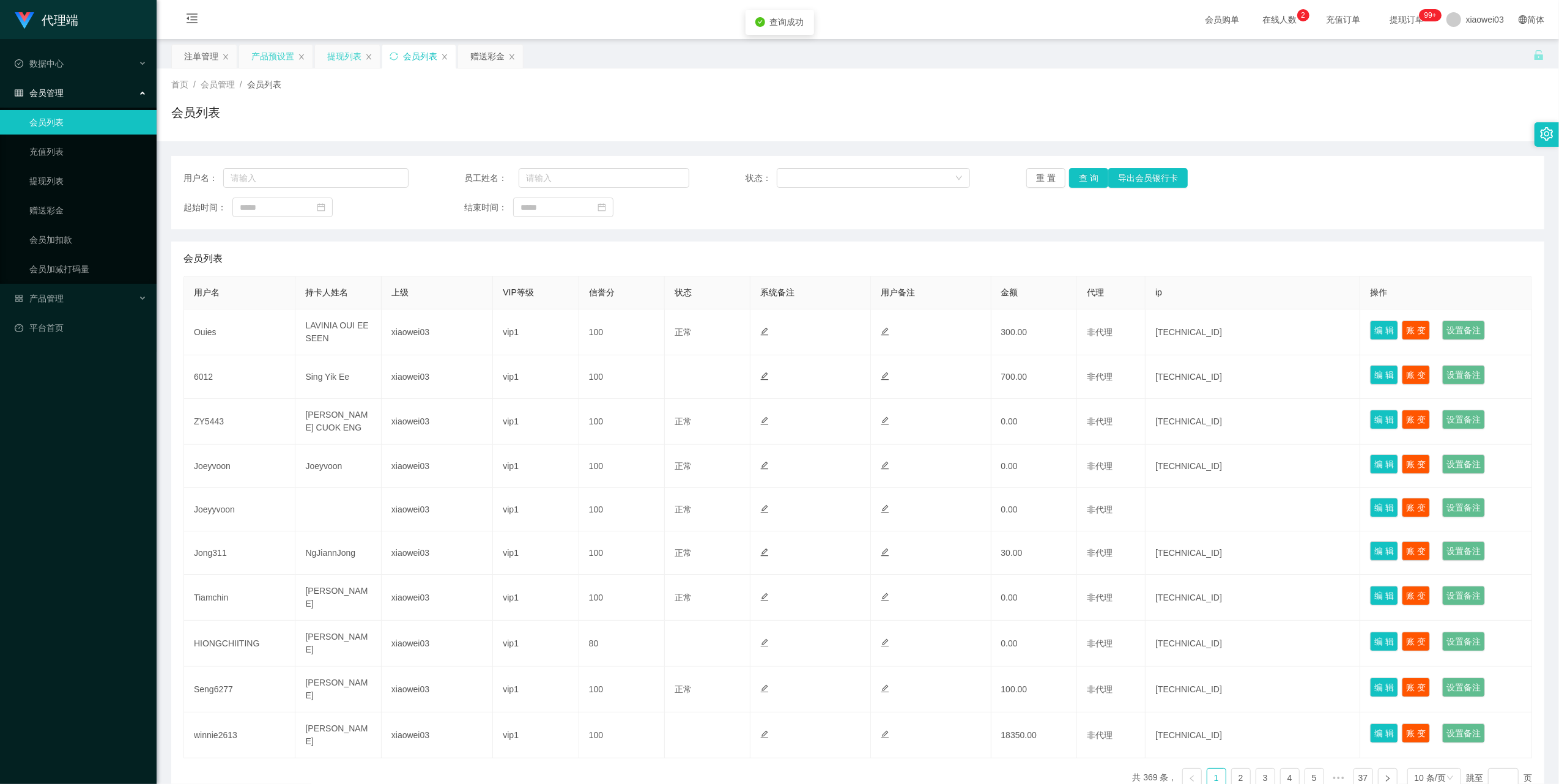
click at [343, 62] on div "提现列表" at bounding box center [344, 56] width 34 height 23
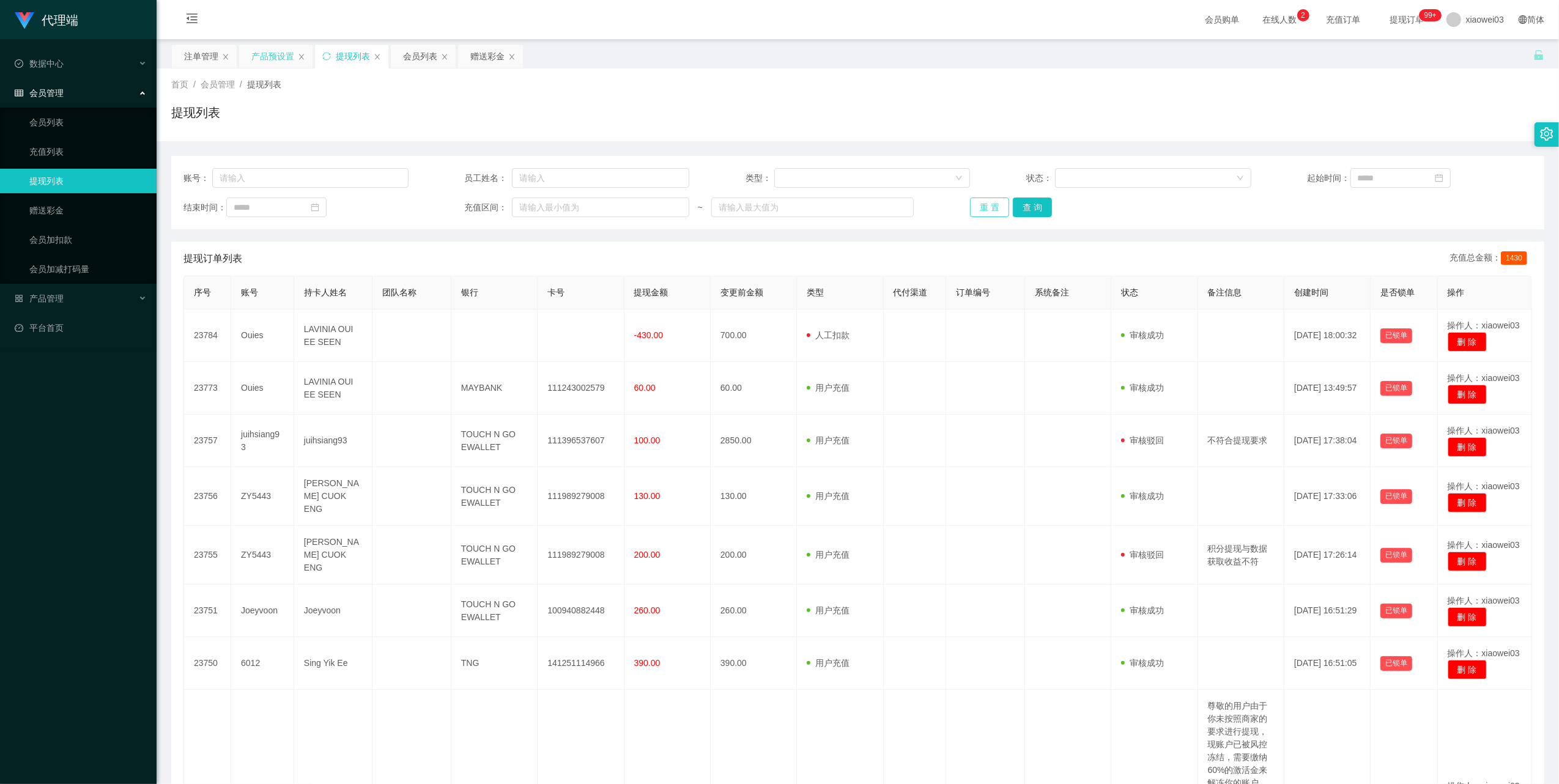
click at [990, 210] on button "重 置" at bounding box center [989, 207] width 39 height 20
click at [291, 53] on div "产品预设置" at bounding box center [273, 56] width 43 height 23
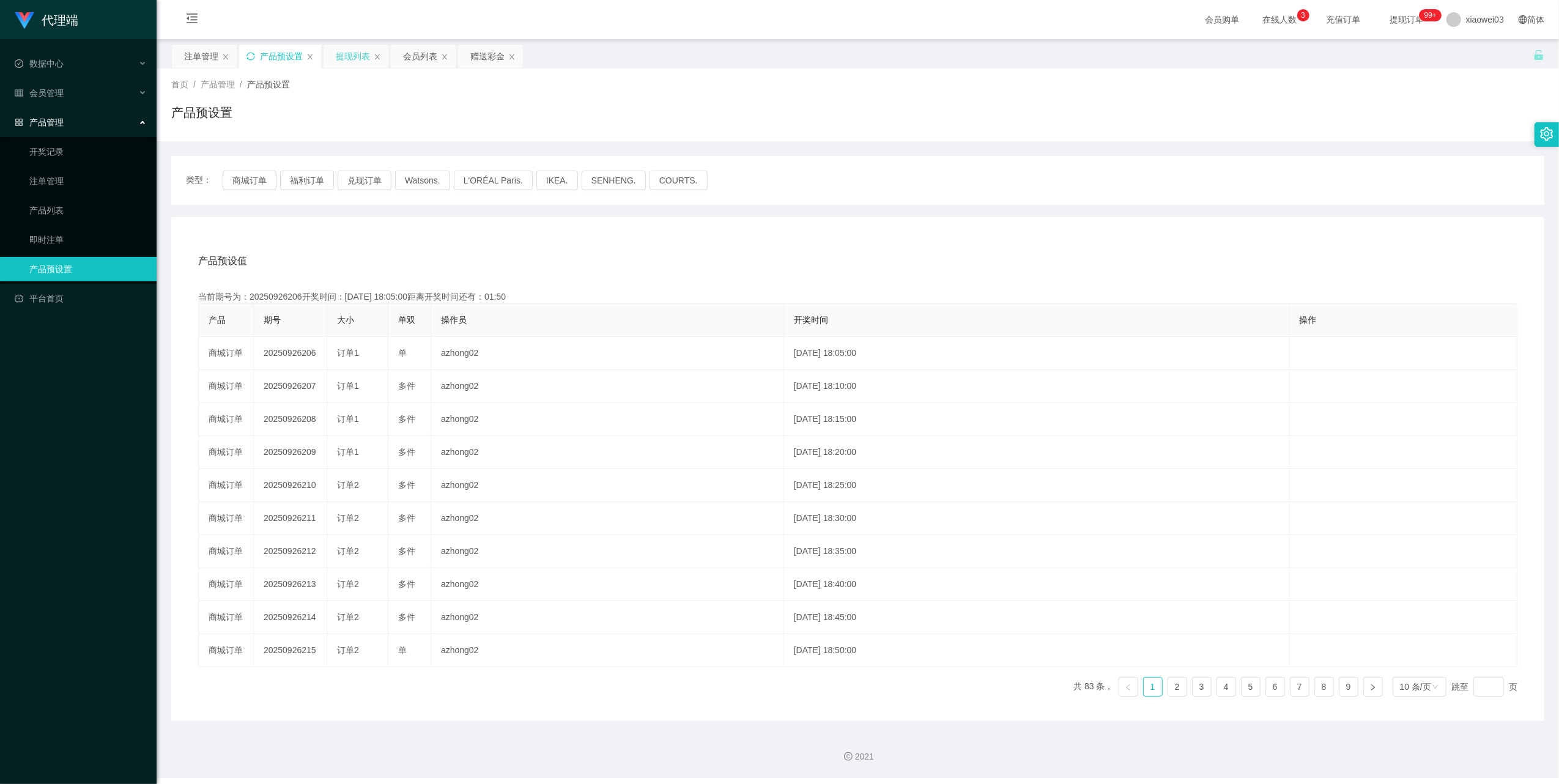
click at [358, 49] on div "提现列表" at bounding box center [353, 56] width 34 height 23
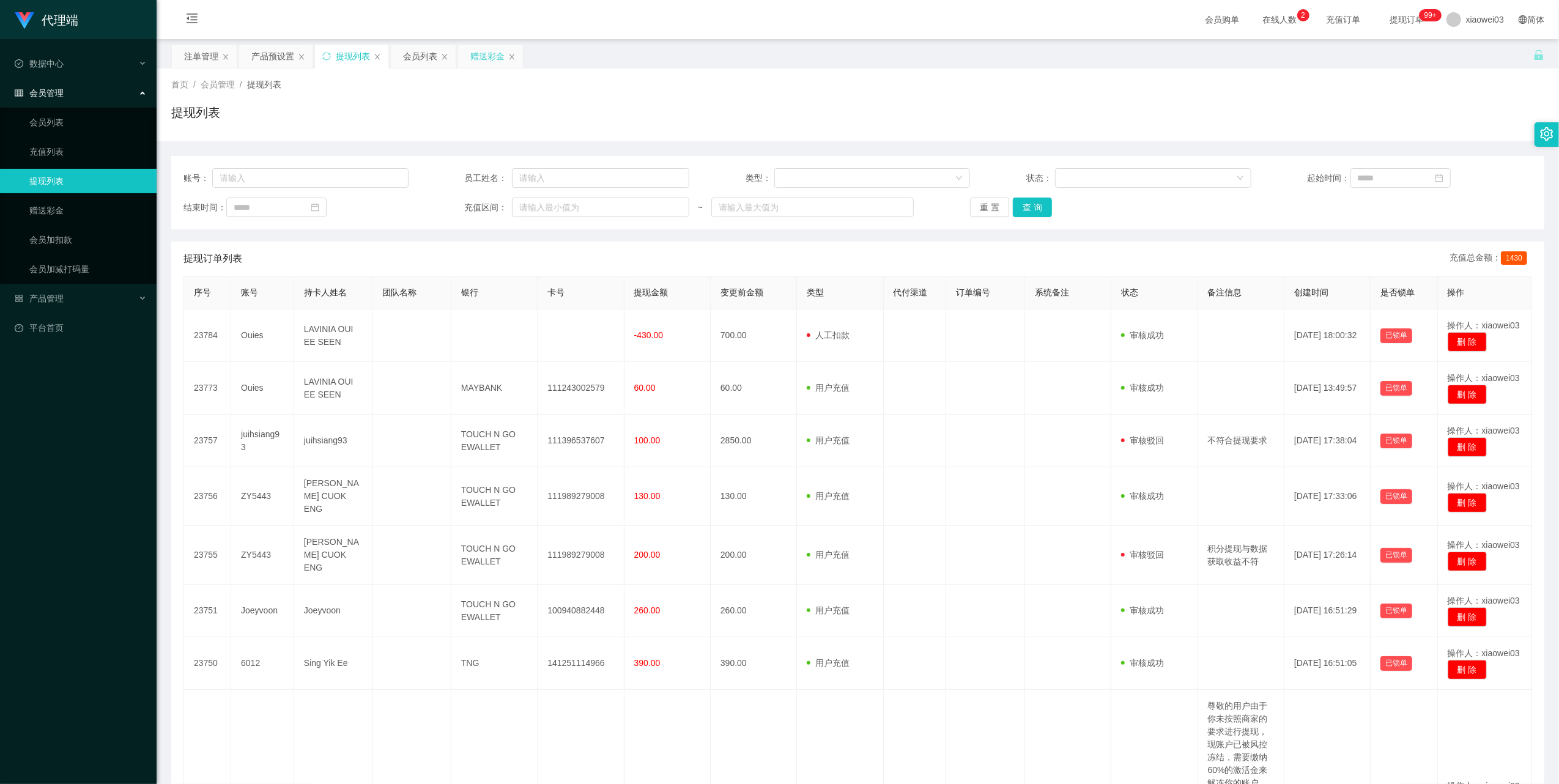
click at [475, 56] on div "赠送彩金" at bounding box center [487, 56] width 34 height 23
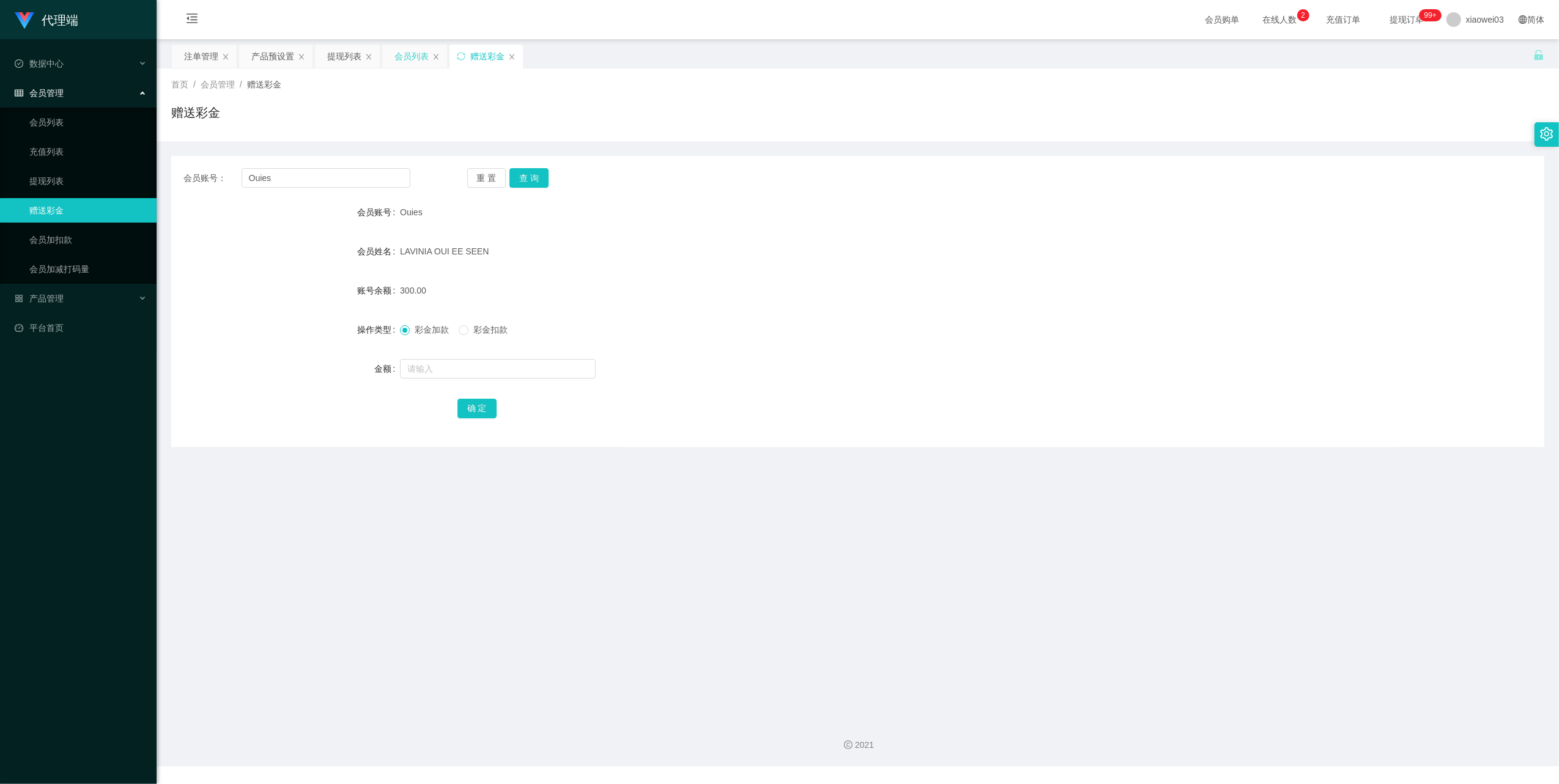
drag, startPoint x: 401, startPoint y: 48, endPoint x: 394, endPoint y: 49, distance: 7.1
click at [401, 48] on div "会员列表" at bounding box center [412, 56] width 34 height 23
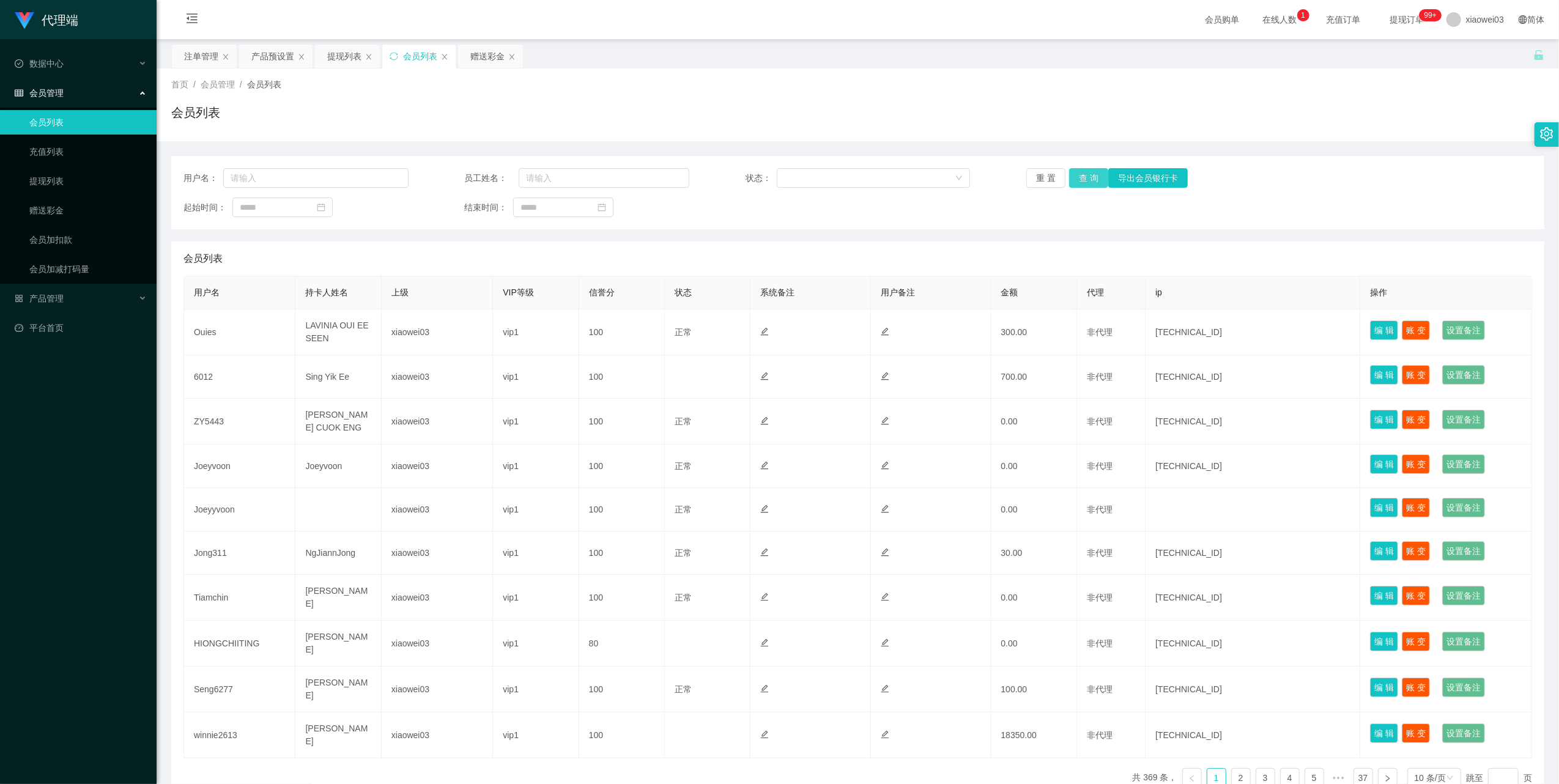
click at [1099, 177] on button "查 询" at bounding box center [1088, 177] width 39 height 20
click at [340, 54] on div "提现列表" at bounding box center [344, 56] width 34 height 23
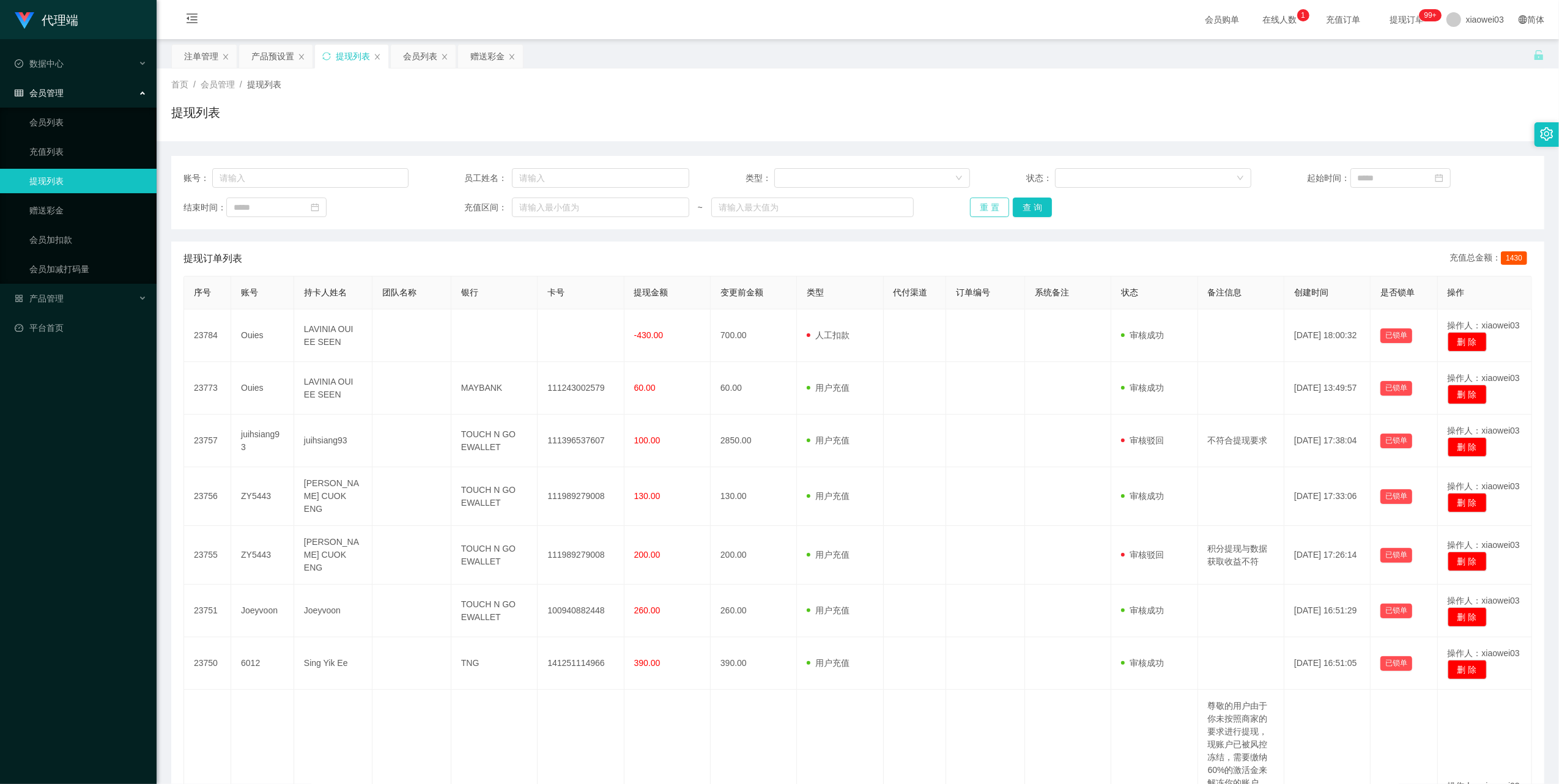
click at [982, 209] on button "重 置" at bounding box center [989, 207] width 39 height 20
click at [971, 204] on button "重 置" at bounding box center [989, 207] width 39 height 20
click at [265, 53] on div "产品预设置" at bounding box center [273, 56] width 43 height 23
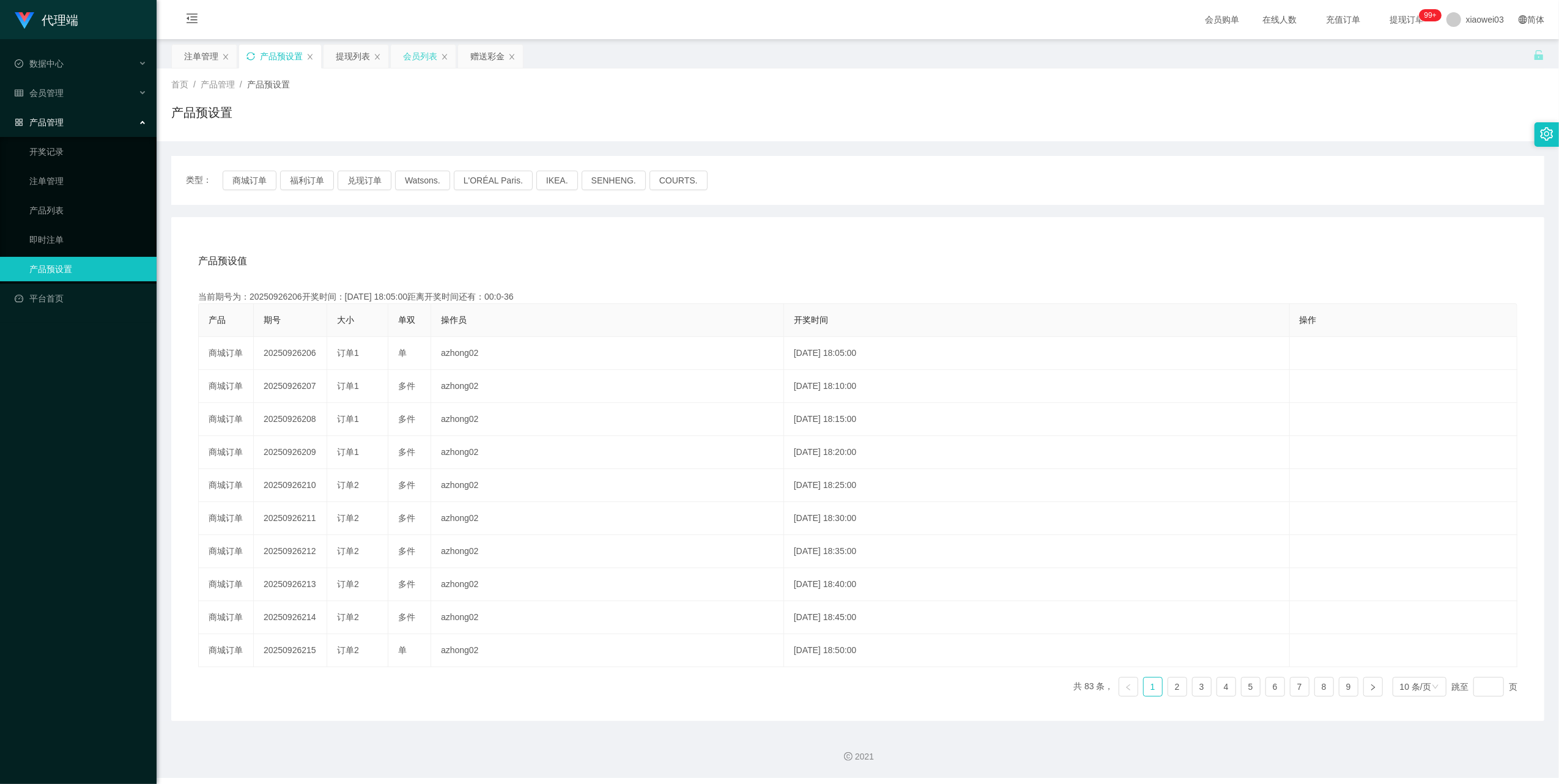
click at [413, 60] on div "会员列表" at bounding box center [420, 56] width 34 height 23
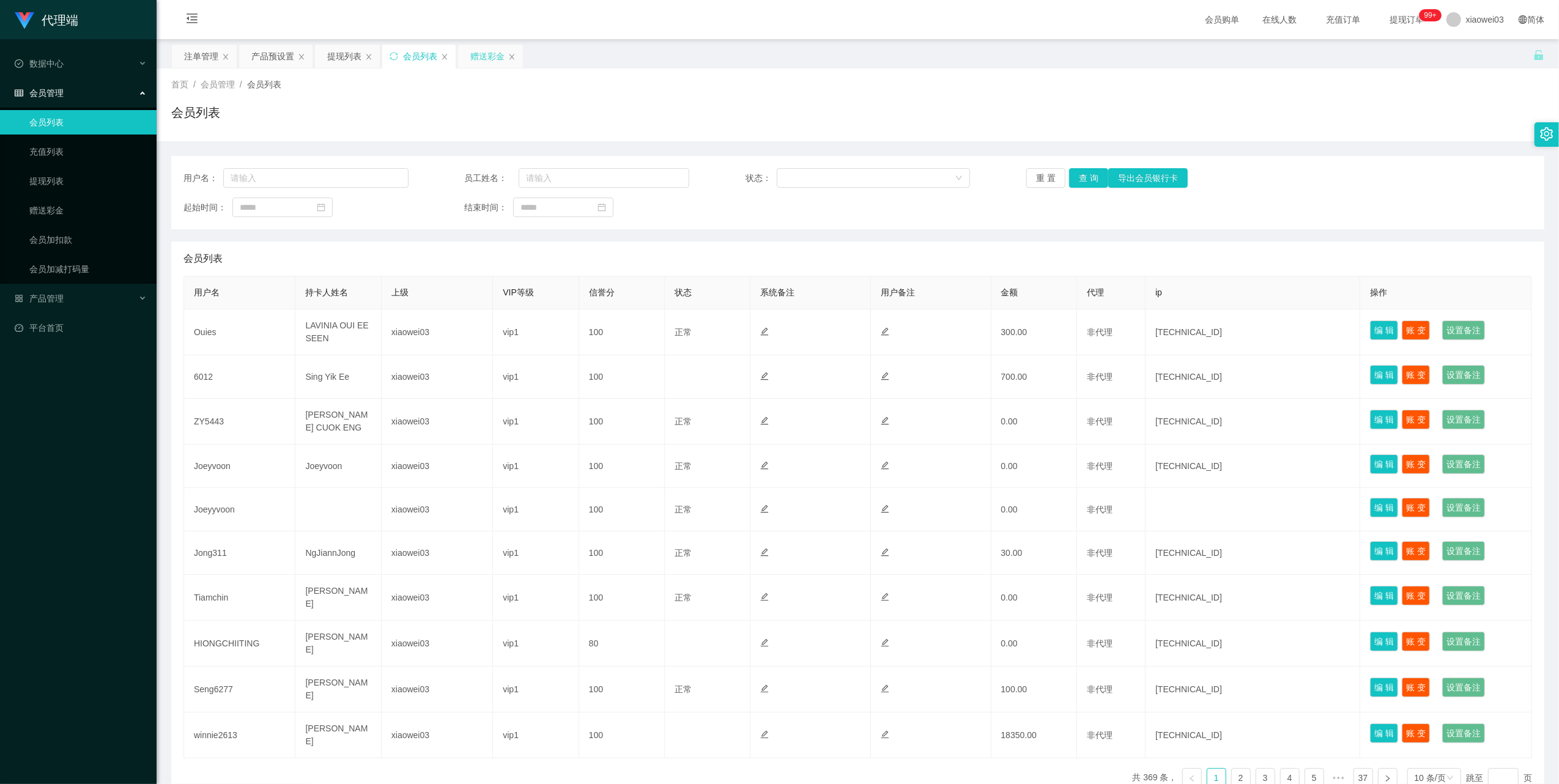
click at [485, 54] on div "赠送彩金" at bounding box center [487, 56] width 34 height 23
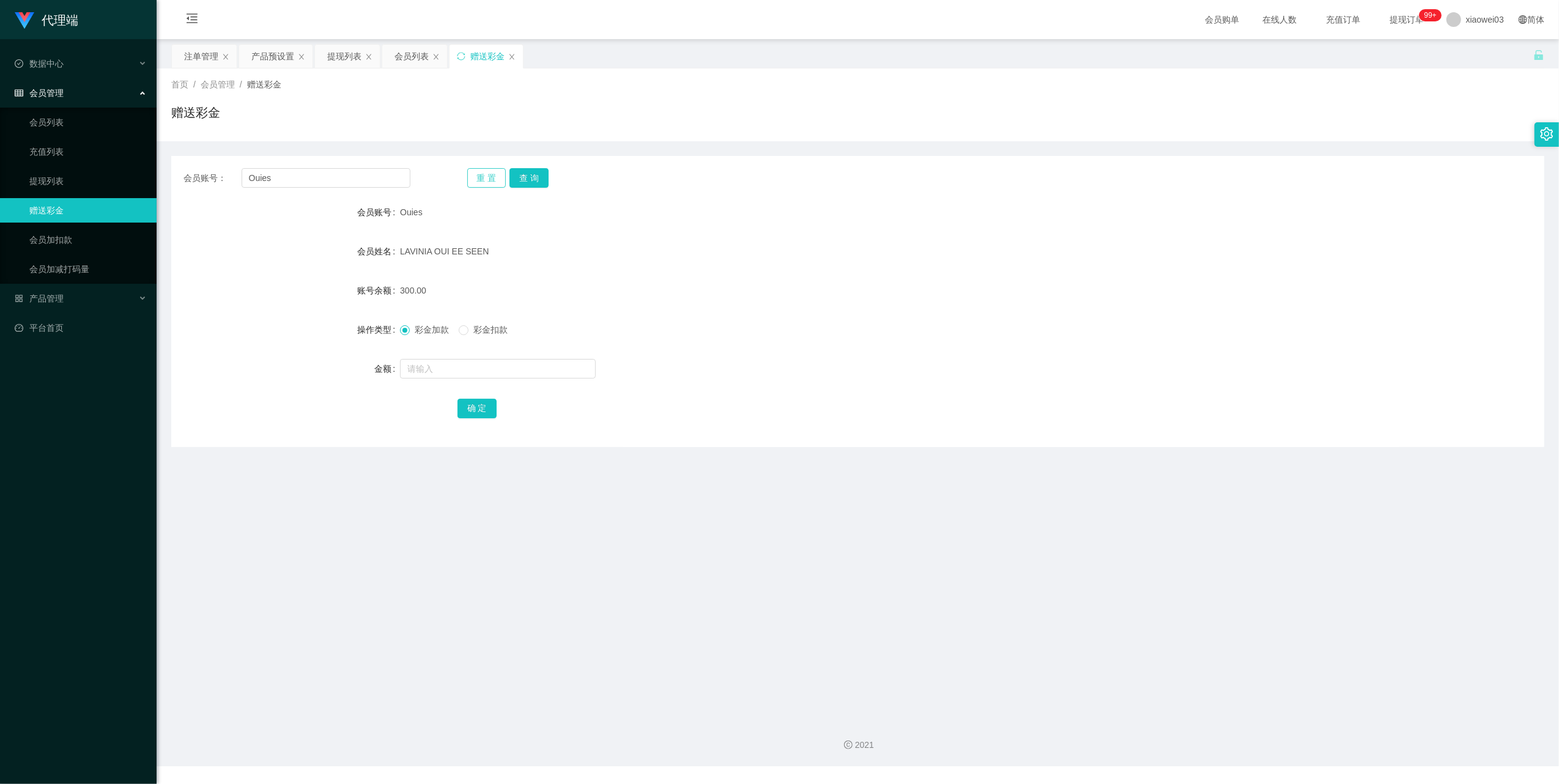
click at [487, 179] on button "重 置" at bounding box center [486, 177] width 39 height 20
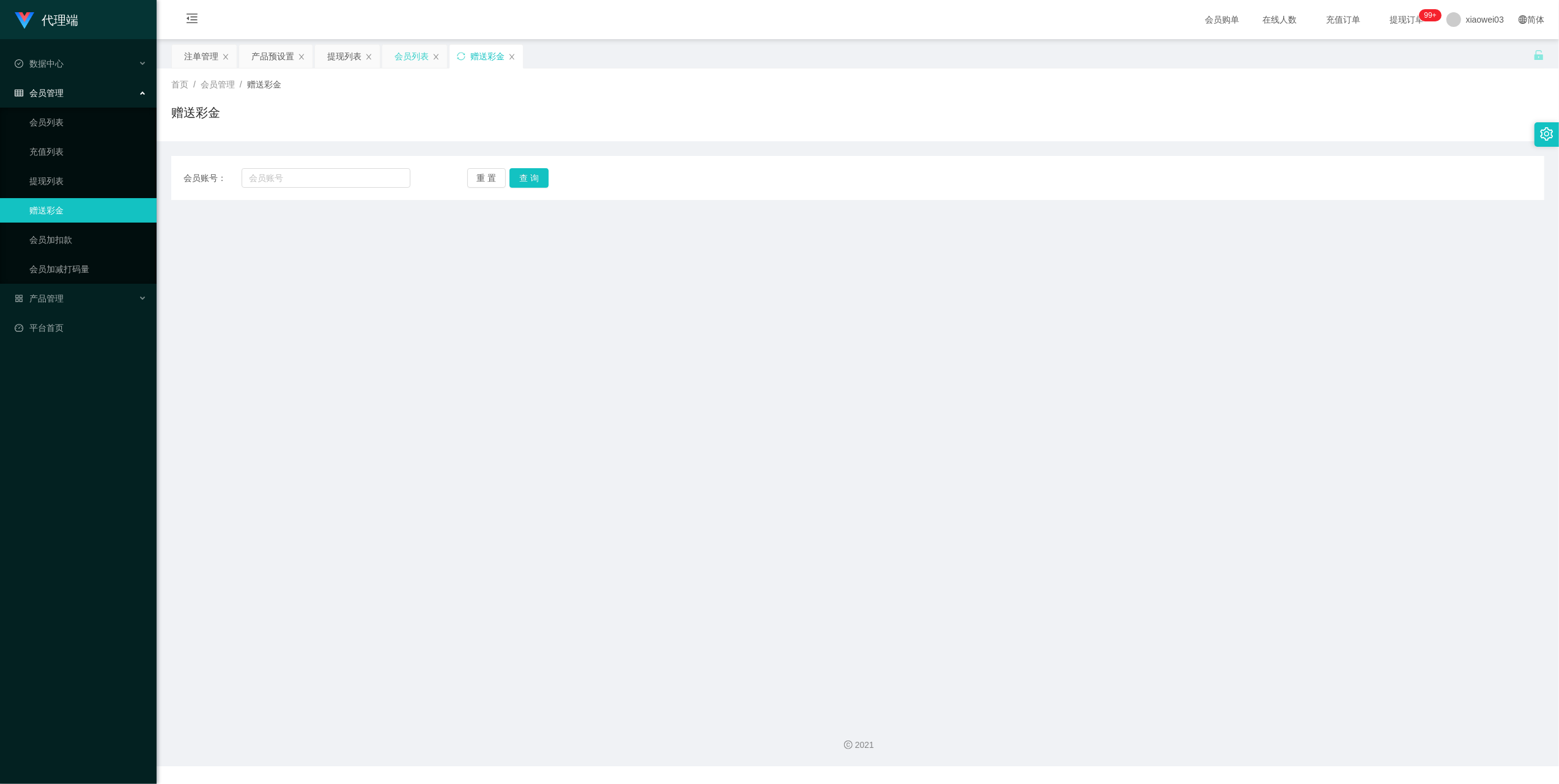
click at [415, 57] on div "会员列表" at bounding box center [412, 56] width 34 height 23
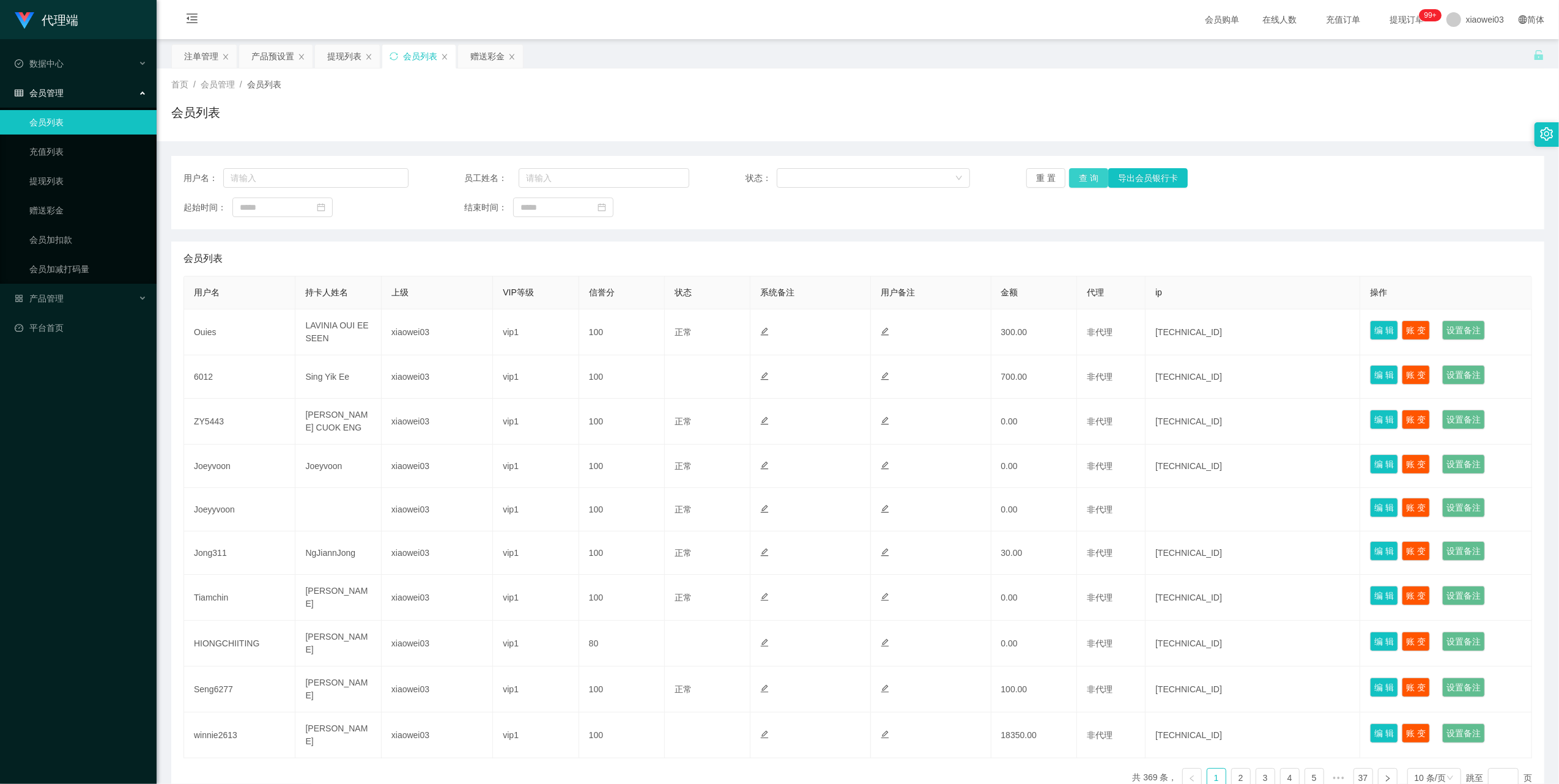
click at [1081, 182] on button "查 询" at bounding box center [1088, 177] width 39 height 20
click at [203, 60] on div "注单管理" at bounding box center [201, 56] width 34 height 23
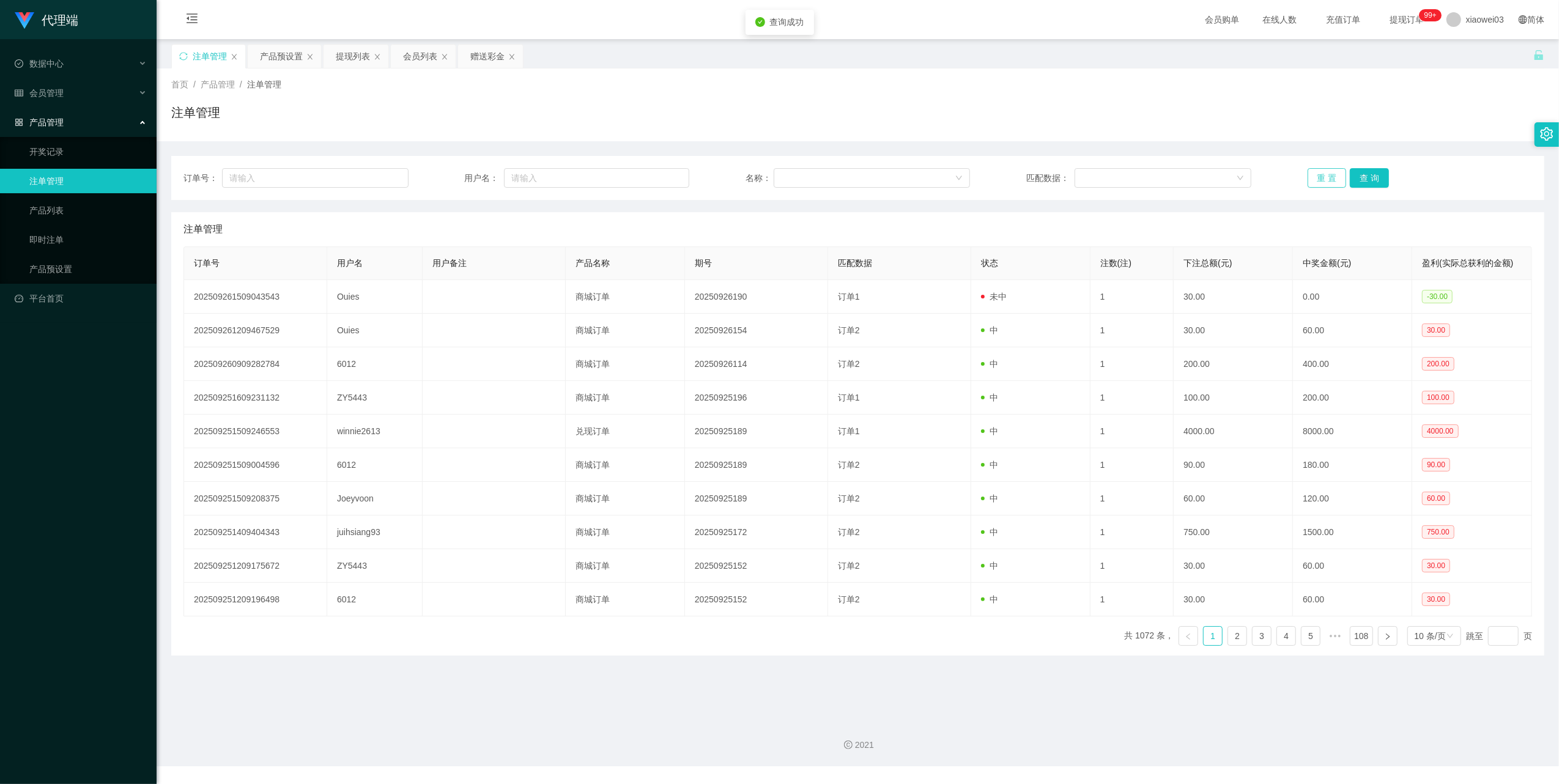
click at [1318, 180] on button "重 置" at bounding box center [1326, 177] width 39 height 20
